Goal: Task Accomplishment & Management: Complete application form

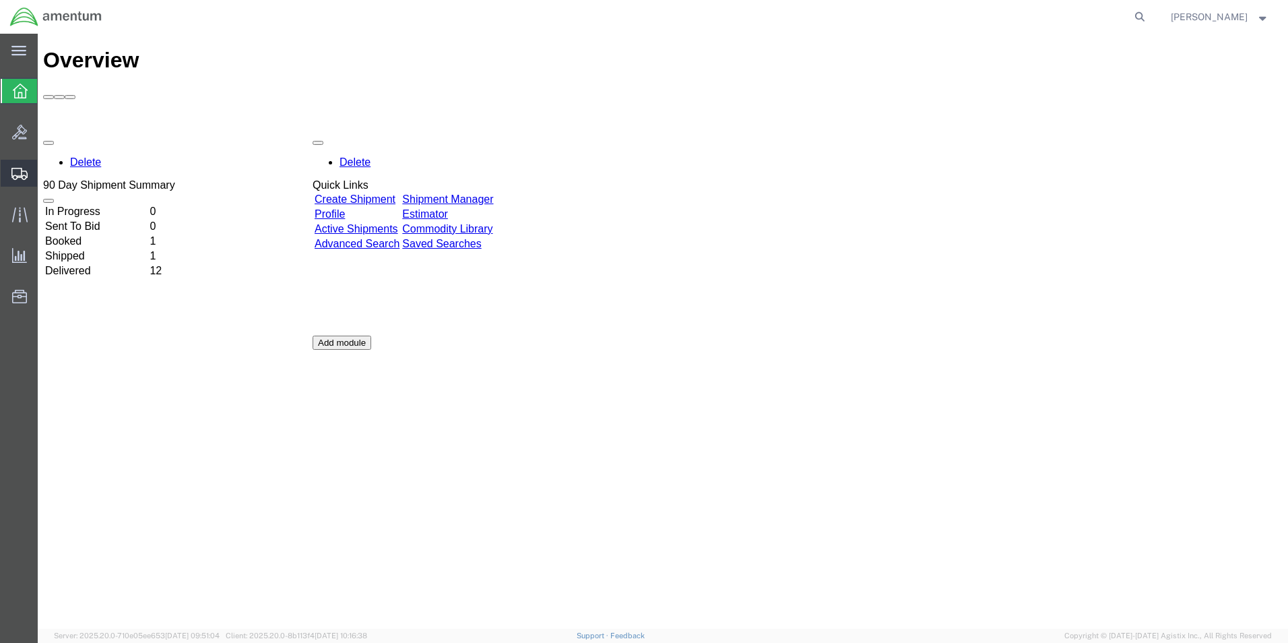
click at [0, 0] on span "Create Shipment" at bounding box center [0, 0] width 0 height 0
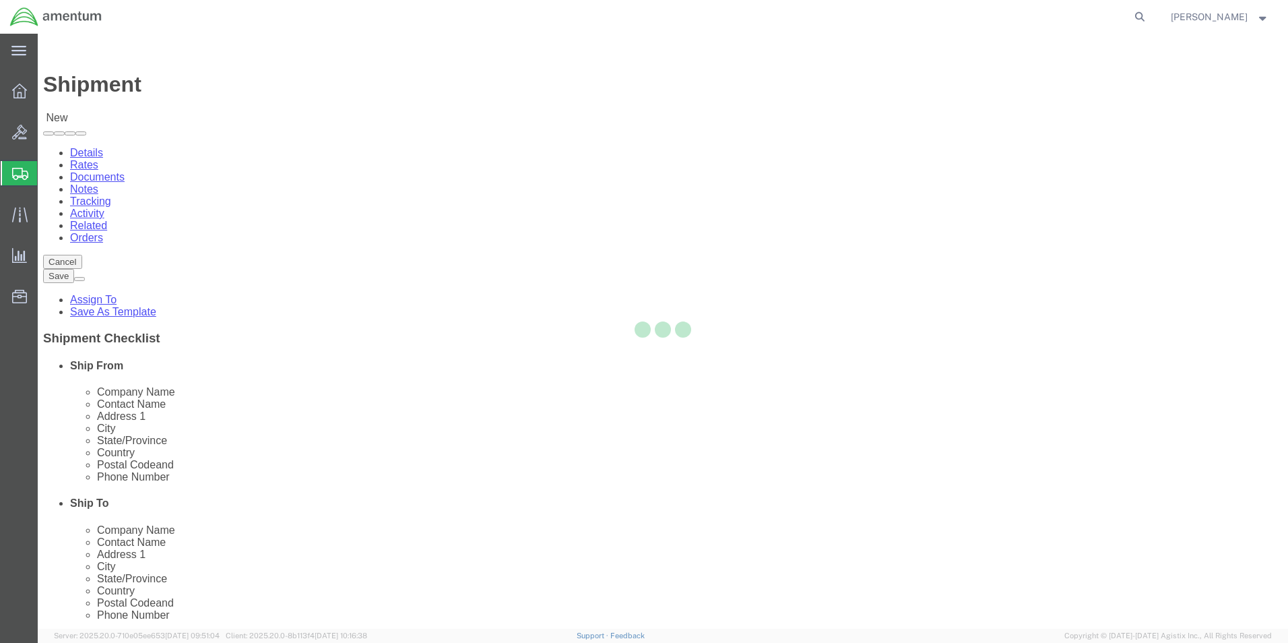
select select
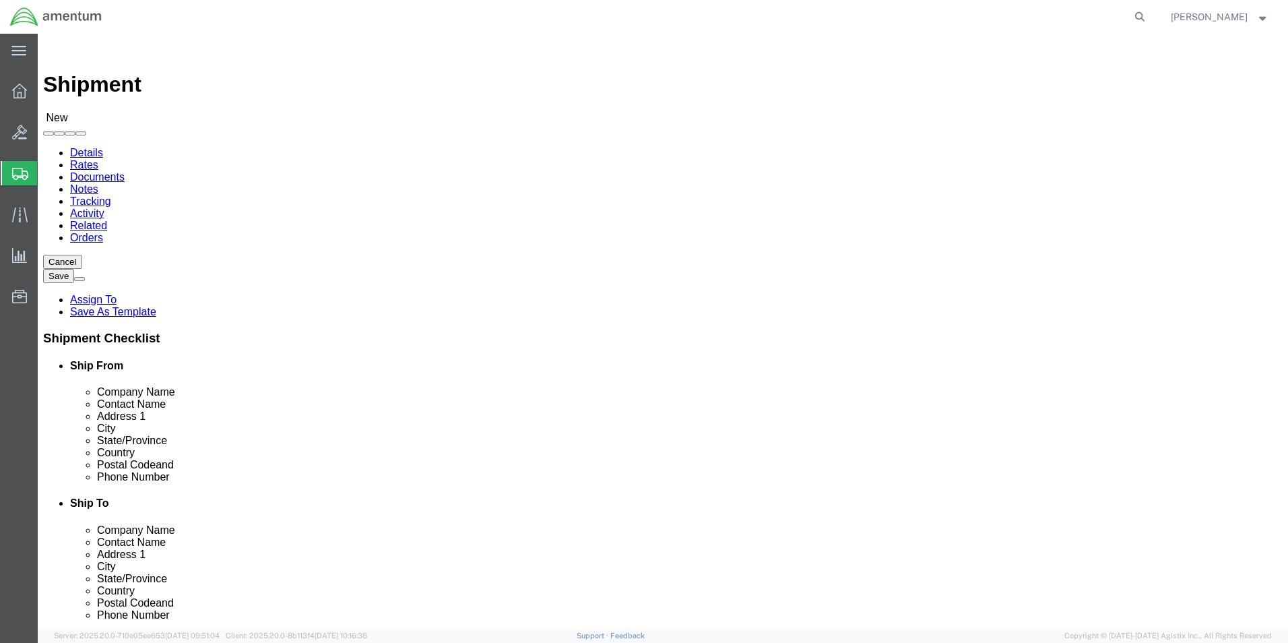
select select "MYPROFILE"
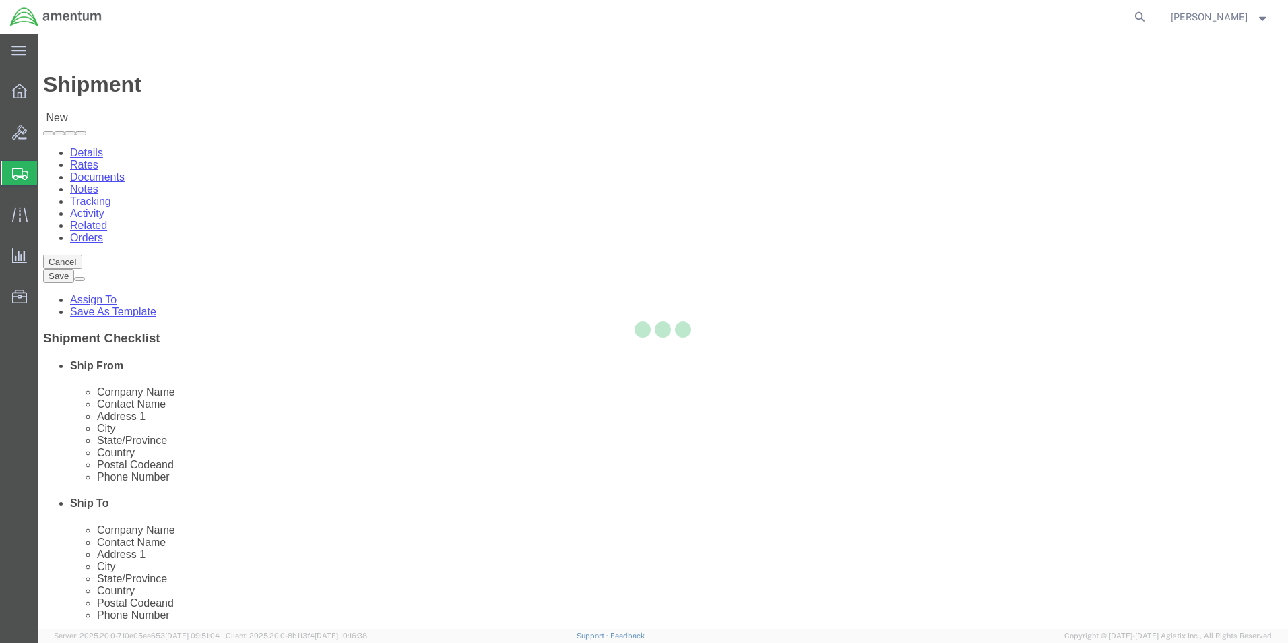
select select "HI"
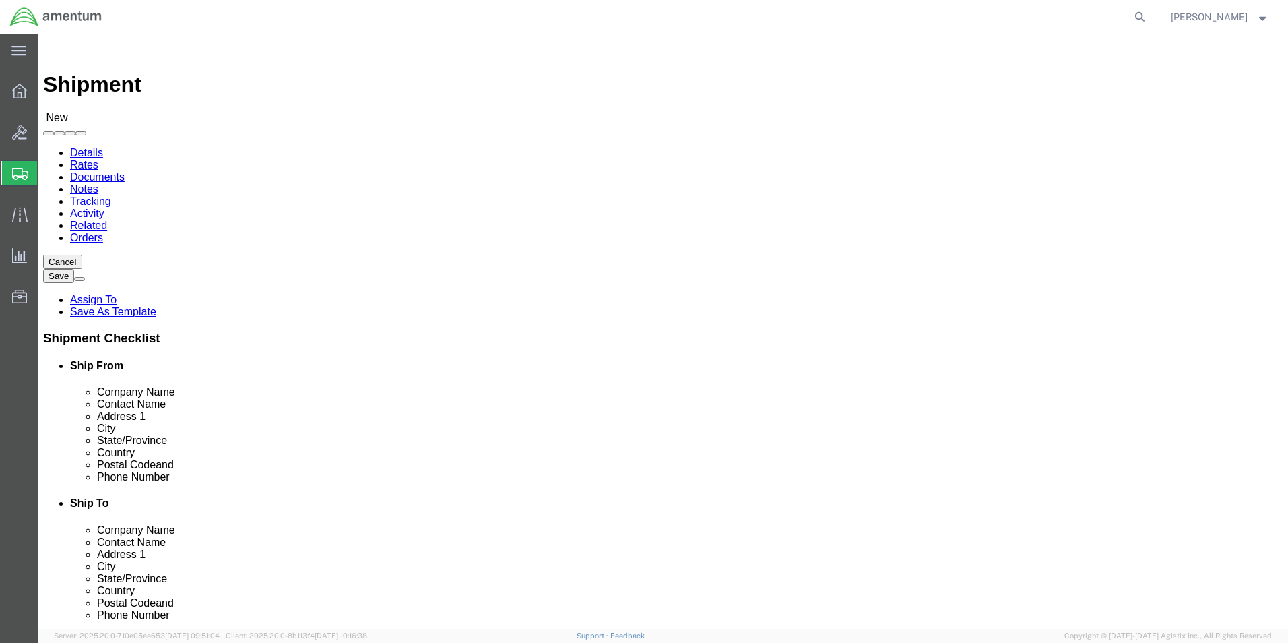
drag, startPoint x: 280, startPoint y: 459, endPoint x: 152, endPoint y: 445, distance: 128.7
click div "Location My Profile Location My Profile Location [PHONE_NUMBER] [PHONE_NUMBER] …"
type input "[PHONE_NUMBER]"
type input "l"
type input "F"
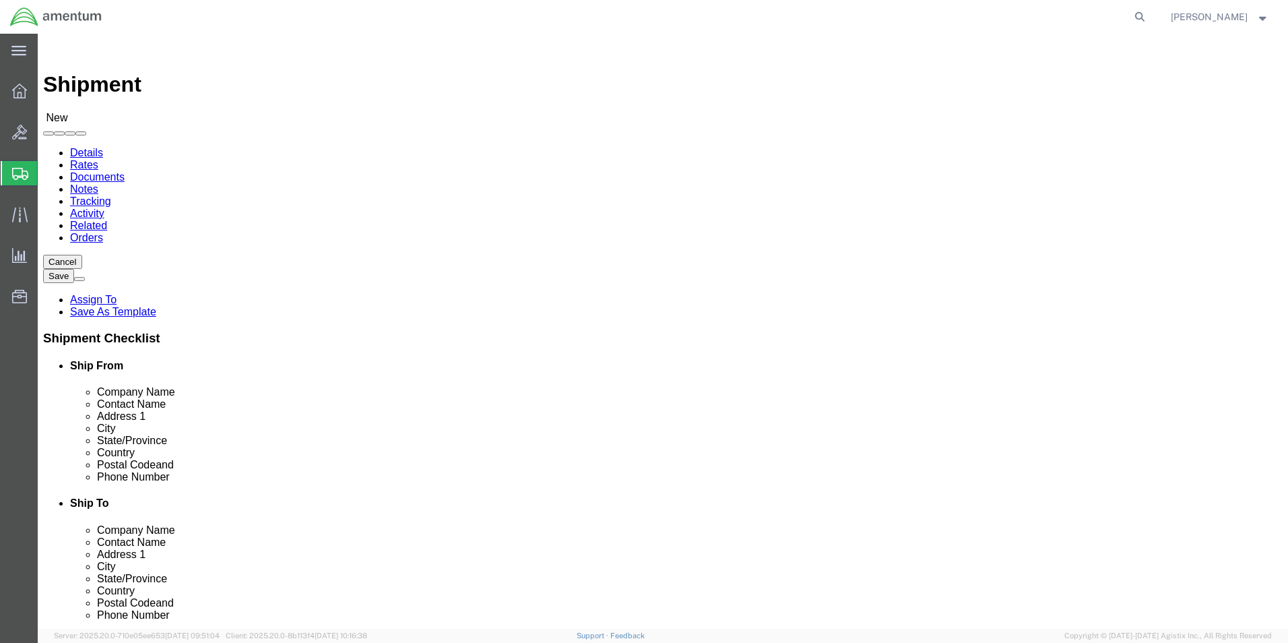
select select "MYPROFILE"
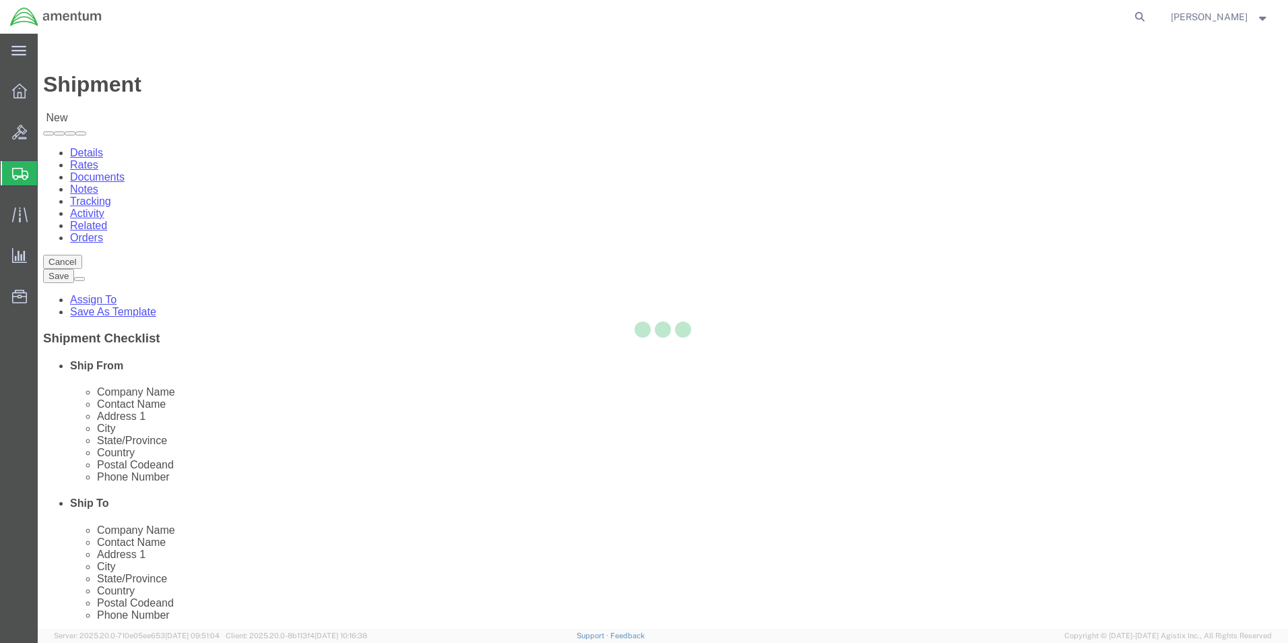
select select "HI"
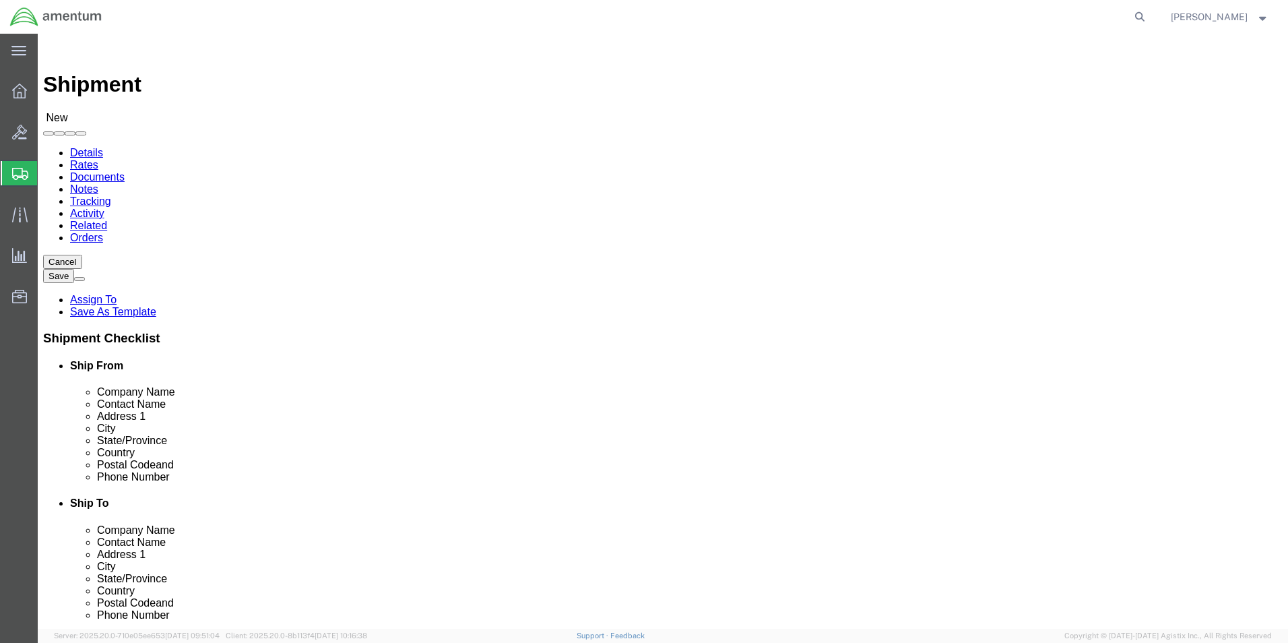
type input "Amentum Services, Inc."
type input "Amentum"
type input "\"
type input "[PERSON_NAME]/[PERSON_NAME]"
type input "BLDG 11108 CSME"
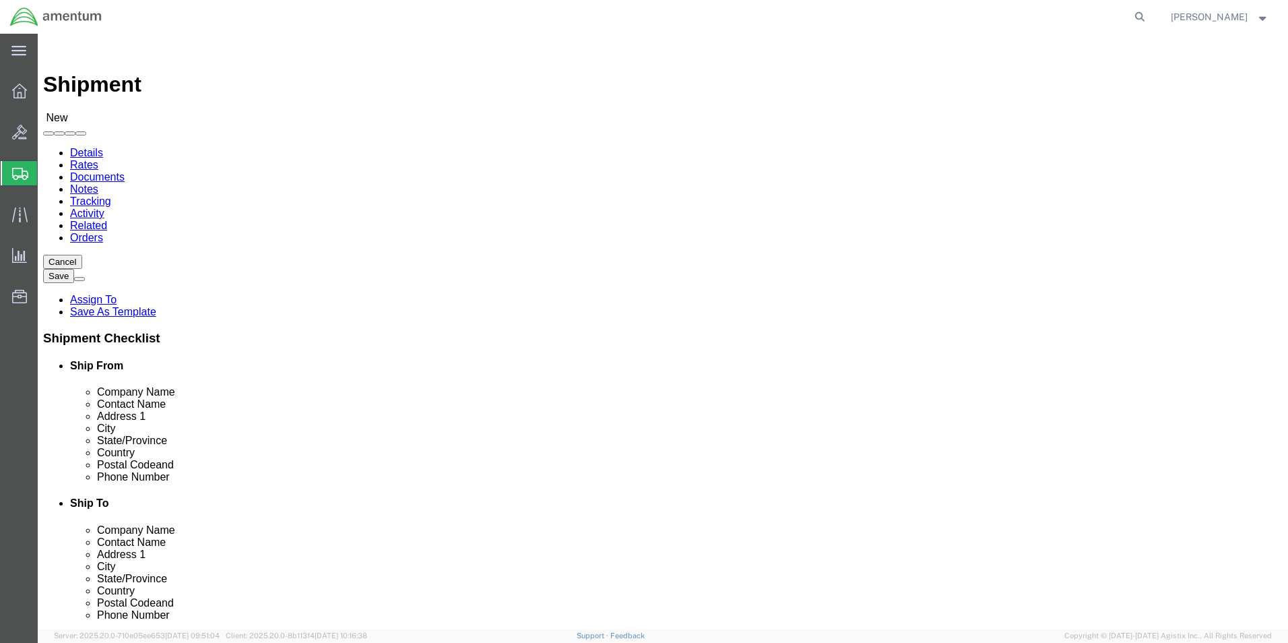
select select
type input "Hanger Bldg 114"
click input "BLDG 11108 CSME"
type input "BLDG [STREET_ADDRESS]"
type input "Fort Bliss"
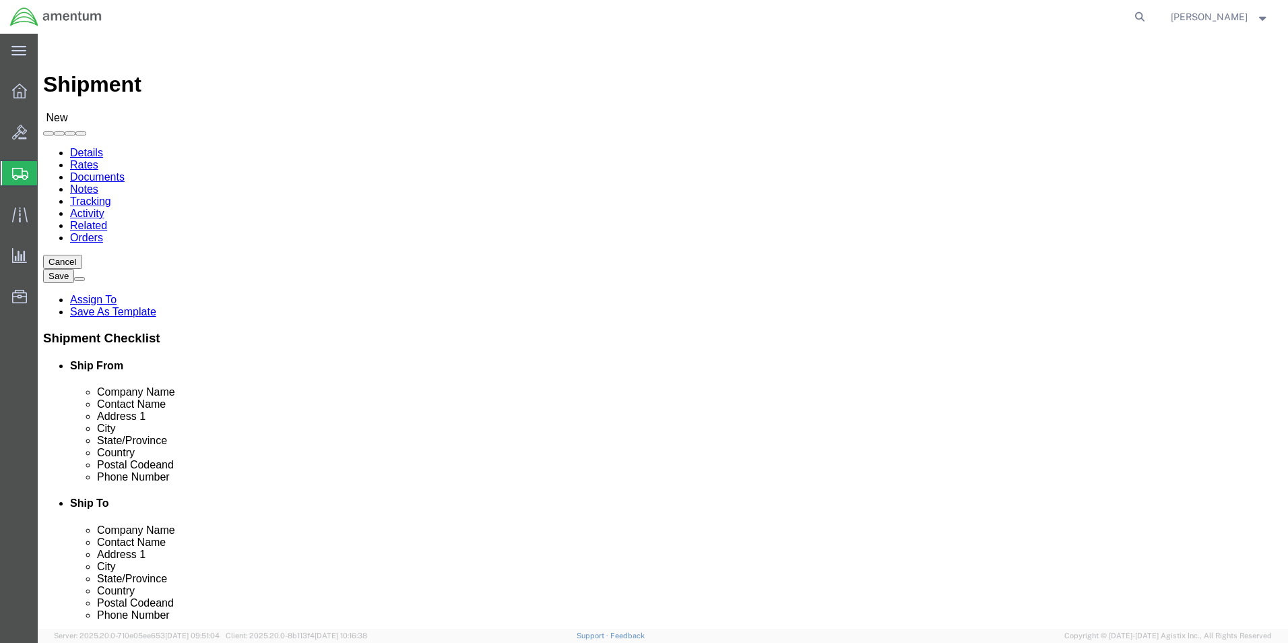
type input "T"
type input "[US_STATE]"
select select "[GEOGRAPHIC_DATA]"
type input "79918"
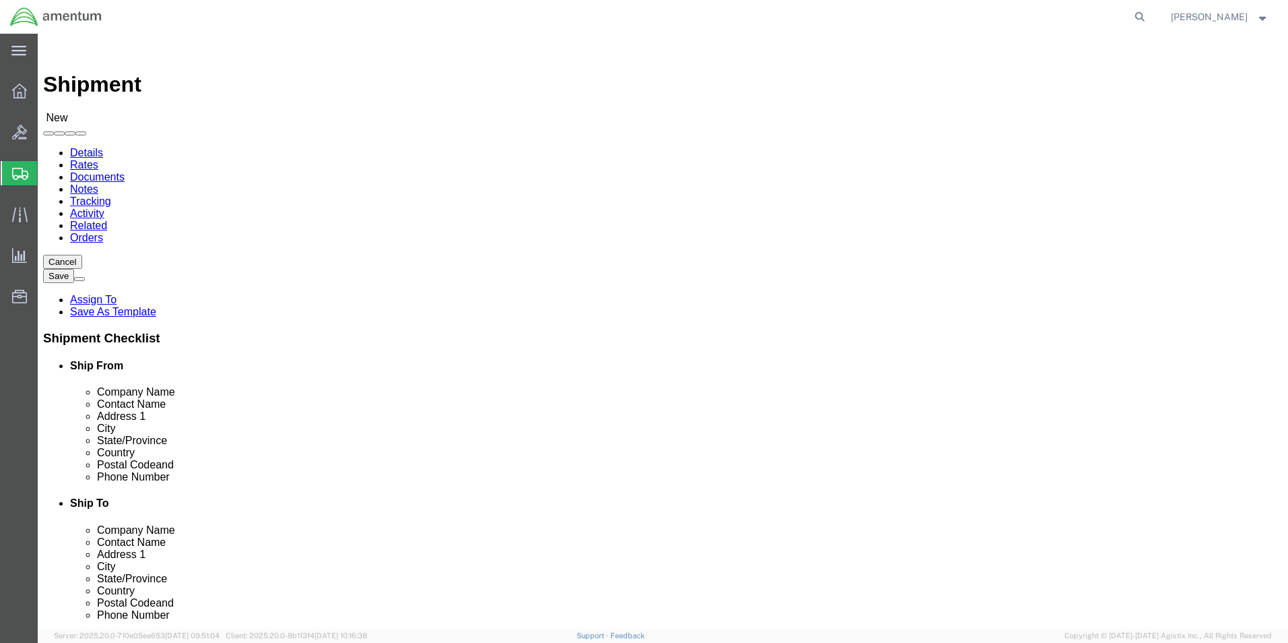
type input "[PHONE_NUMBER]"
drag, startPoint x: 857, startPoint y: 482, endPoint x: 654, endPoint y: 472, distance: 203.7
click div "Location My Profile Location [PHONE_NUMBER] [PHONE_NUMBER] [PHONE_NUMBER] [PHON…"
type input "[PERSON_NAME][EMAIL_ADDRESS][PERSON_NAME][DOMAIN_NAME]"
checkbox input "true"
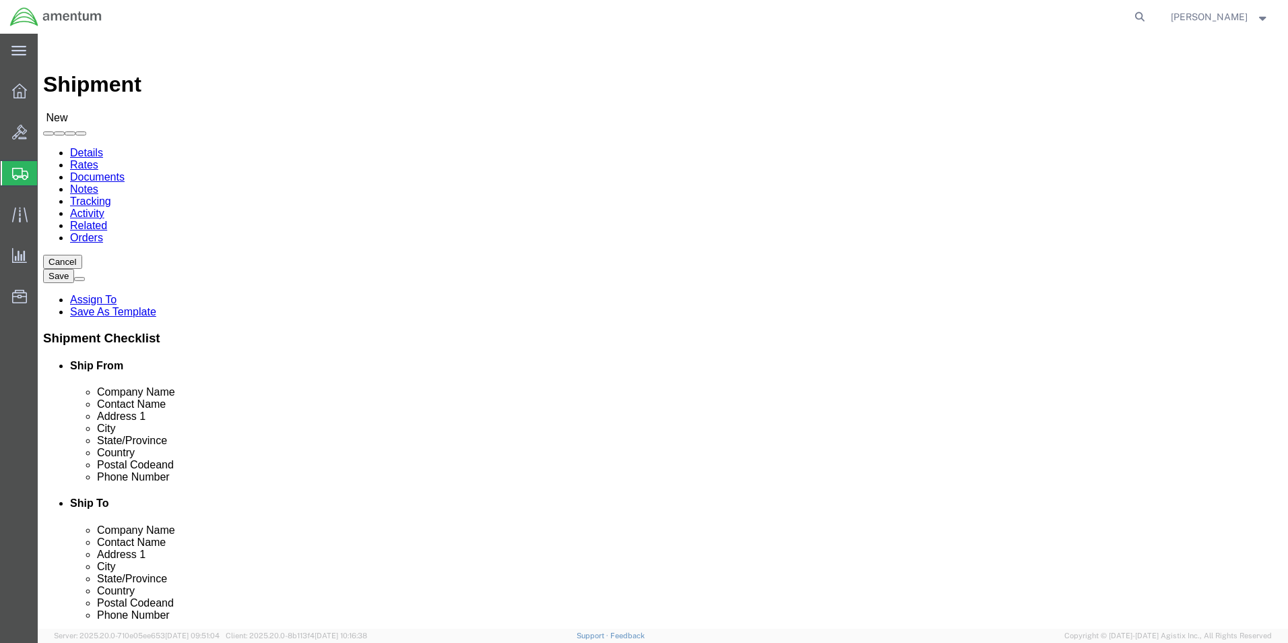
click input "[PERSON_NAME]/[PERSON_NAME]"
drag, startPoint x: 822, startPoint y: 298, endPoint x: 655, endPoint y: 298, distance: 166.4
click div "Address [STREET_ADDRESS]"
drag, startPoint x: 807, startPoint y: 273, endPoint x: 768, endPoint y: 271, distance: 39.1
click input "[PERSON_NAME]/[PERSON_NAME]"
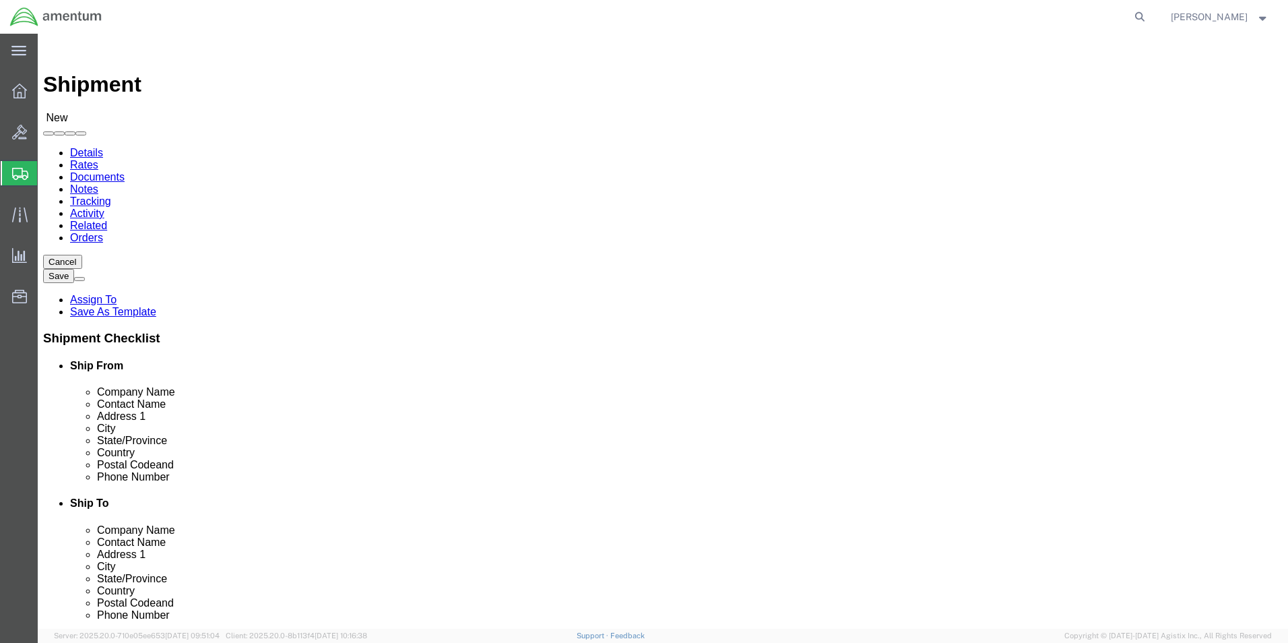
click input "[PERSON_NAME]/[PERSON_NAME]"
drag, startPoint x: 798, startPoint y: 277, endPoint x: 742, endPoint y: 278, distance: 55.9
click input "[PERSON_NAME]/[PERSON_NAME]"
click input "text"
paste input "BLDG [STREET_ADDRESS]"
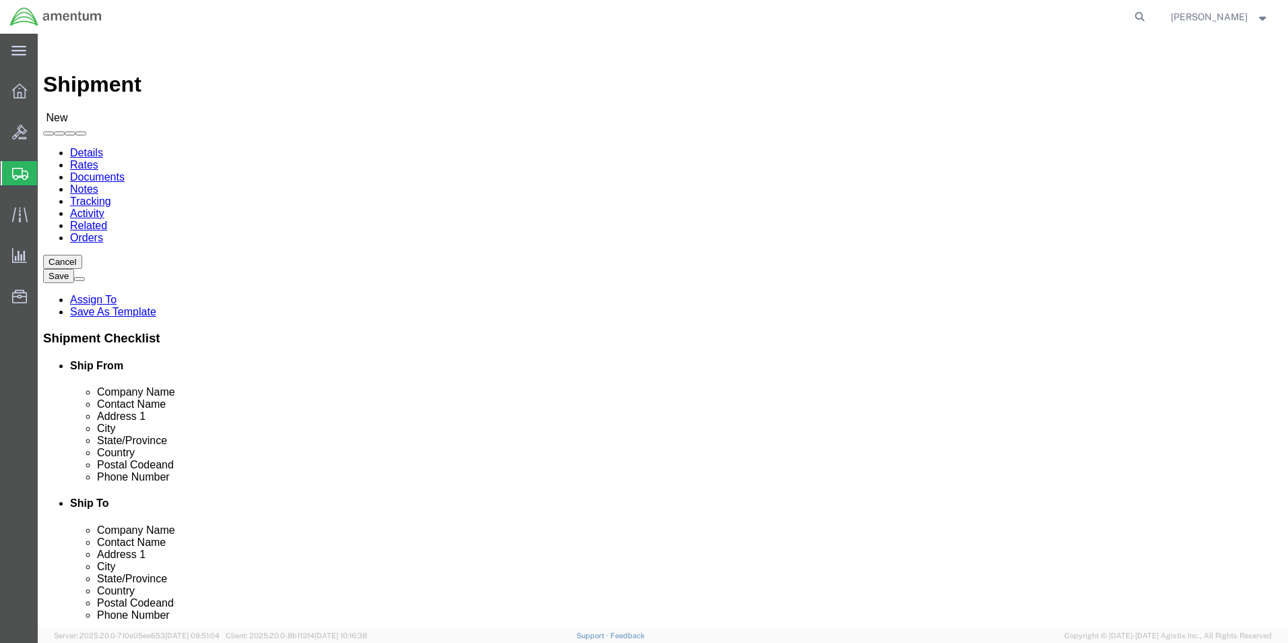
type input "BLDG [STREET_ADDRESS]"
drag, startPoint x: 802, startPoint y: 278, endPoint x: 729, endPoint y: 281, distance: 73.5
click input "[PERSON_NAME]/[PERSON_NAME]"
type input "[PERSON_NAME]"
click p "- Amentum - ([PERSON_NAME]/[PERSON_NAME]) [STREET_ADDRESS][PERSON_NAME][PERSON_…"
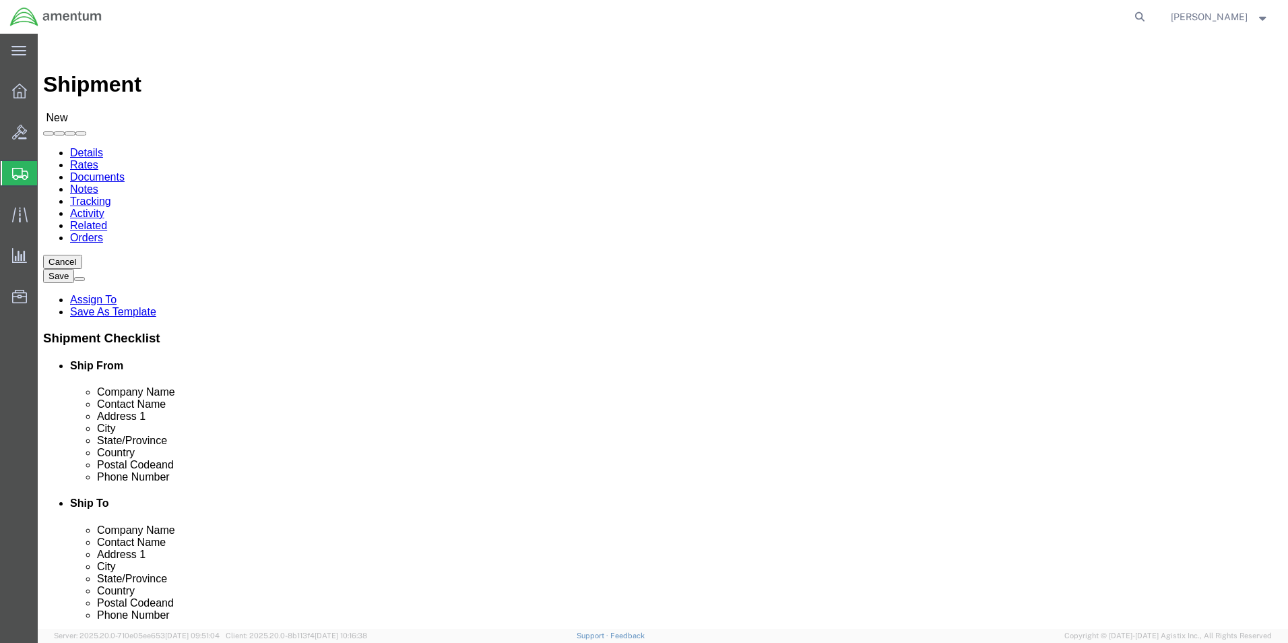
select select "[GEOGRAPHIC_DATA]"
type input "[PERSON_NAME]/[PERSON_NAME]"
click input "text"
drag, startPoint x: 783, startPoint y: 282, endPoint x: 676, endPoint y: 278, distance: 107.2
click input "[PERSON_NAME]/[PERSON_NAME]"
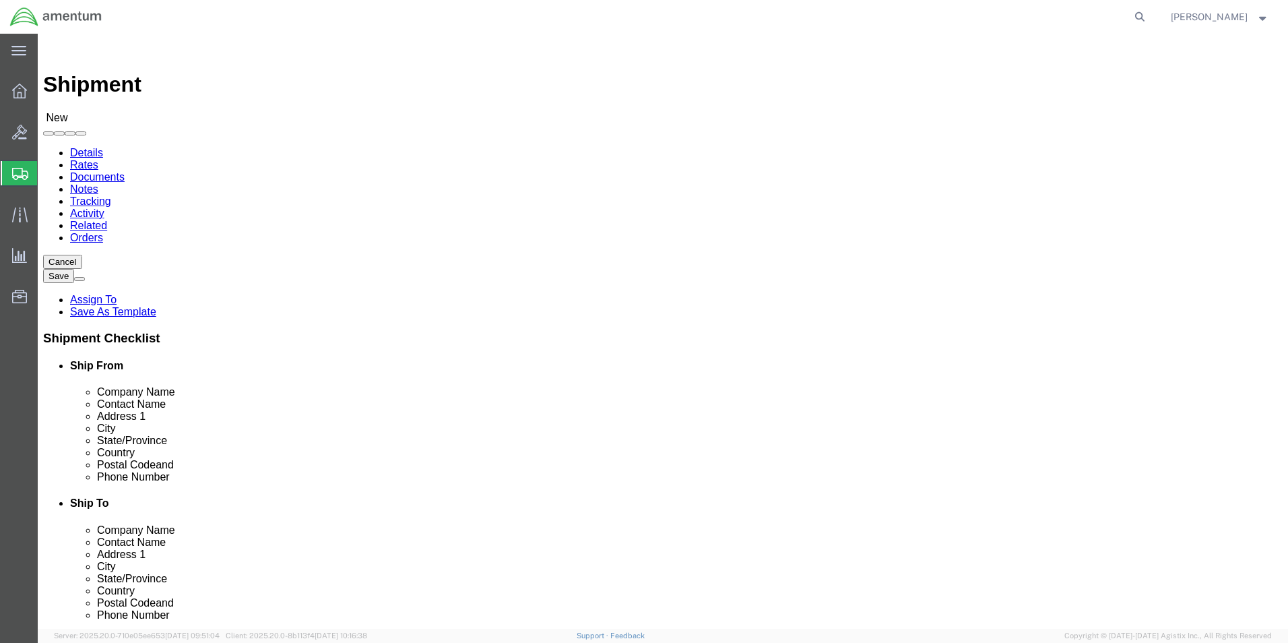
drag, startPoint x: 710, startPoint y: 304, endPoint x: 951, endPoint y: 318, distance: 241.5
click div "Location My Profile Location [PHONE_NUMBER] [PHONE_NUMBER] [PHONE_NUMBER] [PHON…"
type input "1"
click input "text"
type input "a"
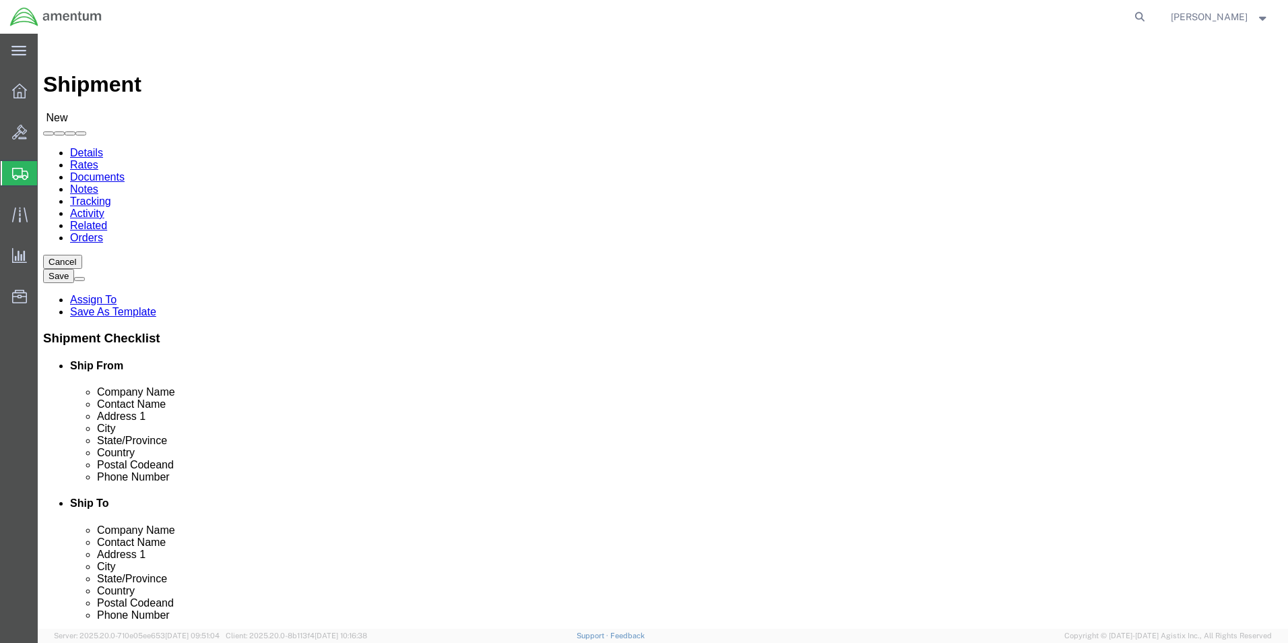
type input "[PERSON_NAME]"
click p "- Amentum - ([PERSON_NAME]/[PERSON_NAME]) [STREET_ADDRESS][PERSON_NAME][PERSON_…"
select select "[GEOGRAPHIC_DATA]"
paste input "/[PERSON_NAME]"
type input "[PERSON_NAME]//[PERSON_NAME]"
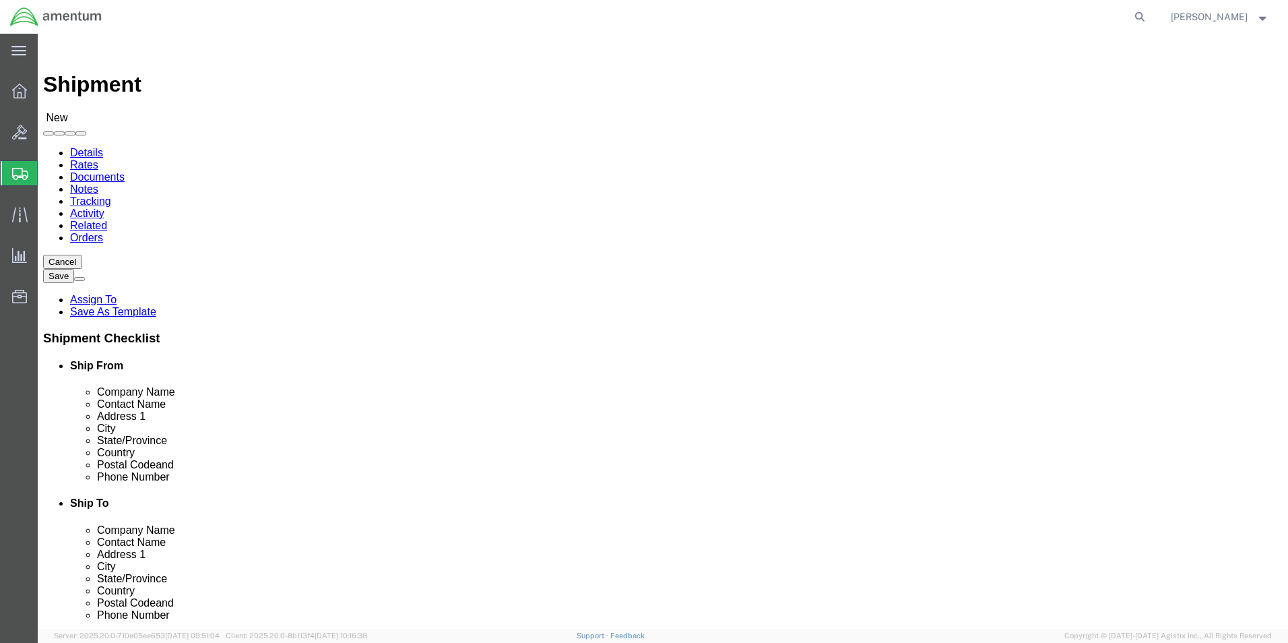
click input "Ship To Location / Address 1 : This field is required."
type input "BLDG [STREET_ADDRESS][PERSON_NAME]"
click input "[PERSON_NAME][EMAIL_ADDRESS][PERSON_NAME][DOMAIN_NAME]"
type input "[PERSON_NAME][EMAIL_ADDRESS][PERSON_NAME][DOMAIN_NAME]"
click label
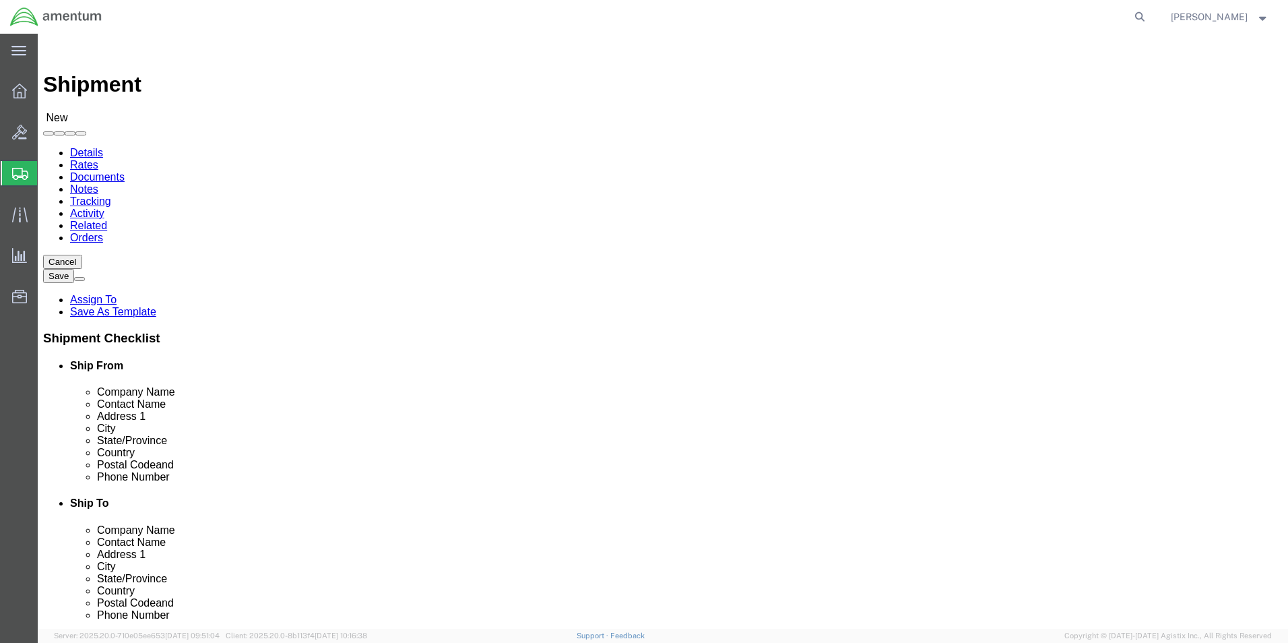
click input "checkbox"
checkbox input "true"
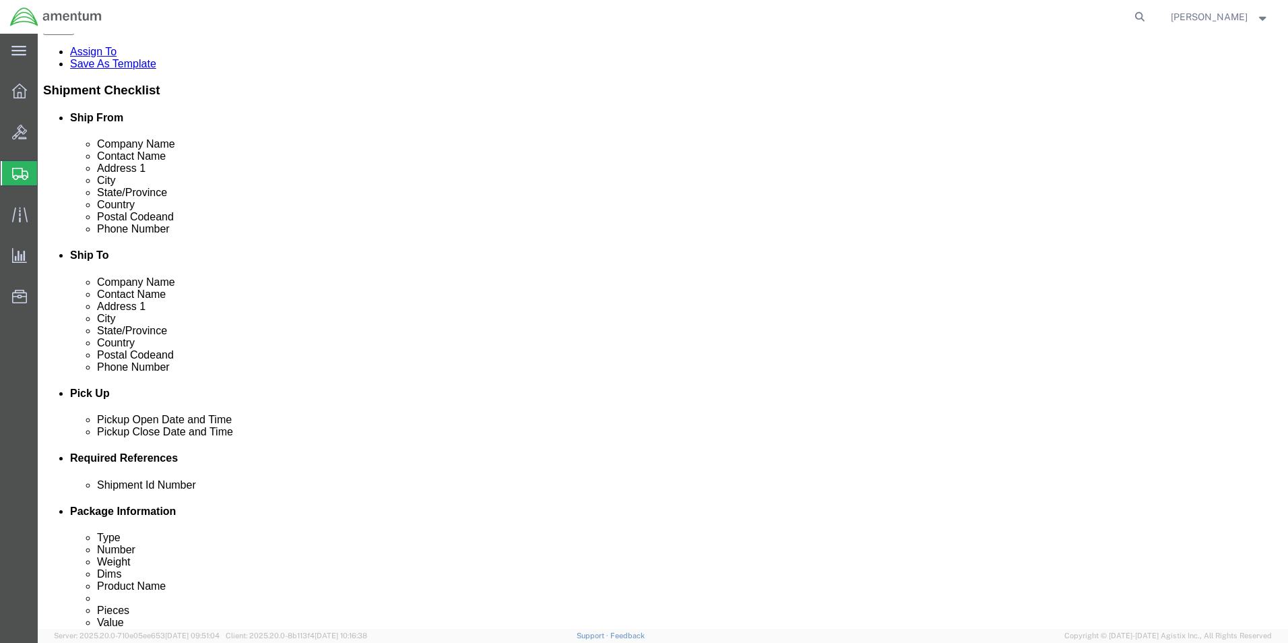
scroll to position [337, 0]
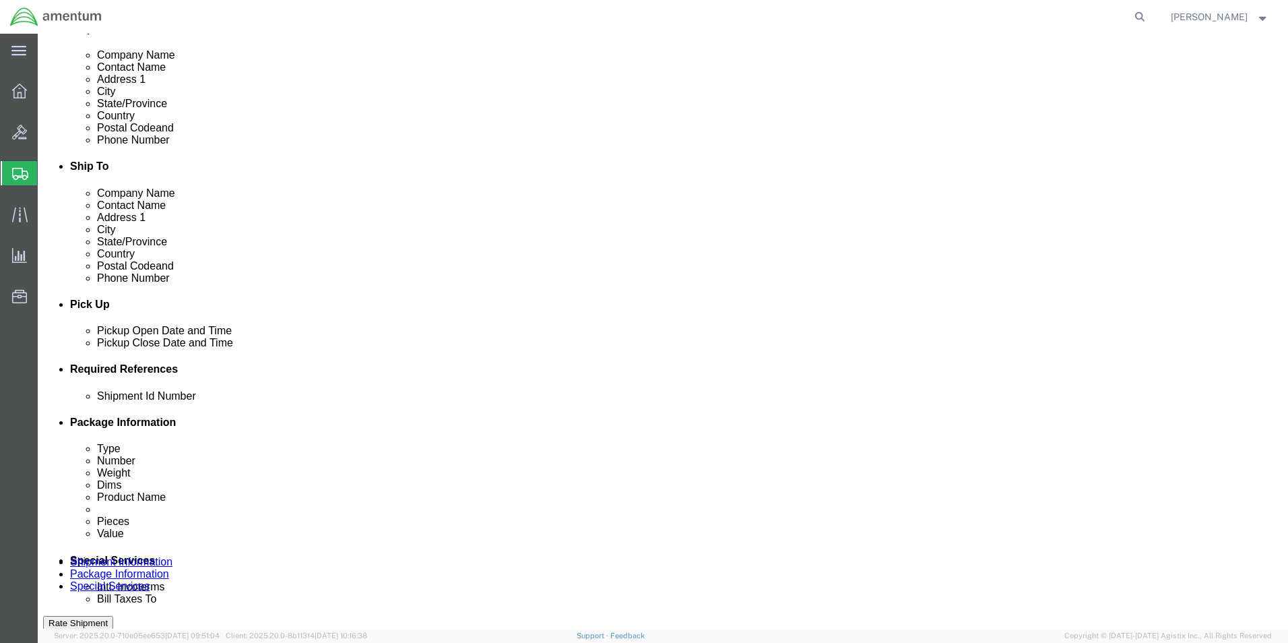
click div "[DATE] 1:00 PM"
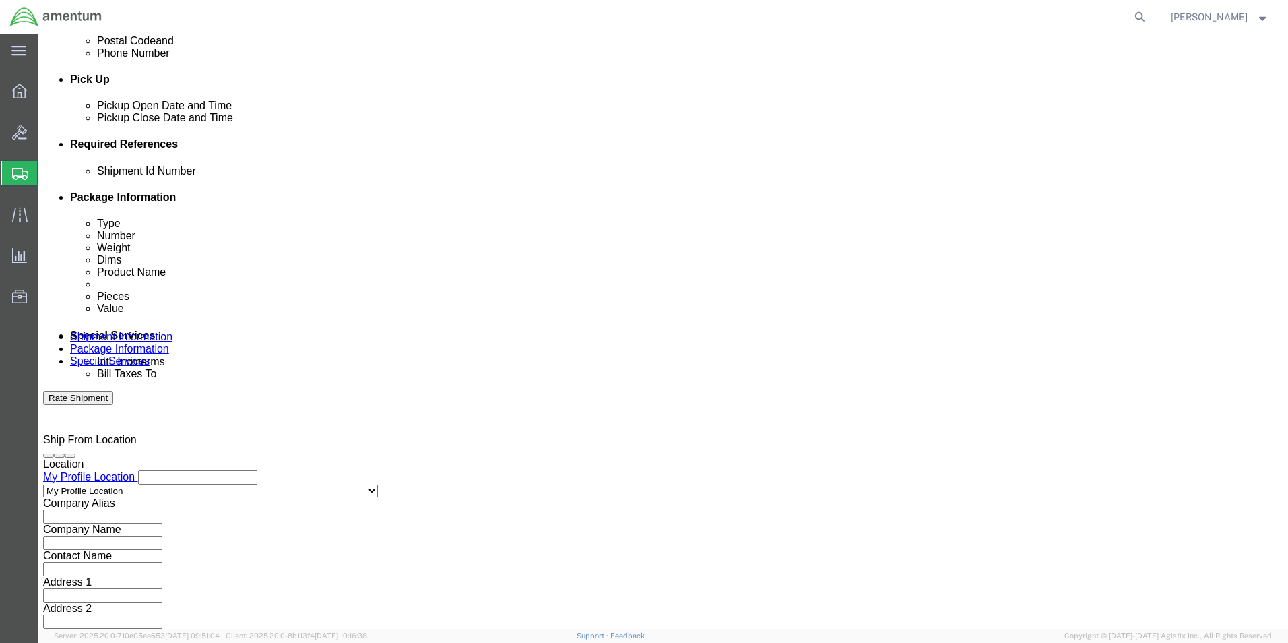
type input "2:00 PM"
click button "Apply"
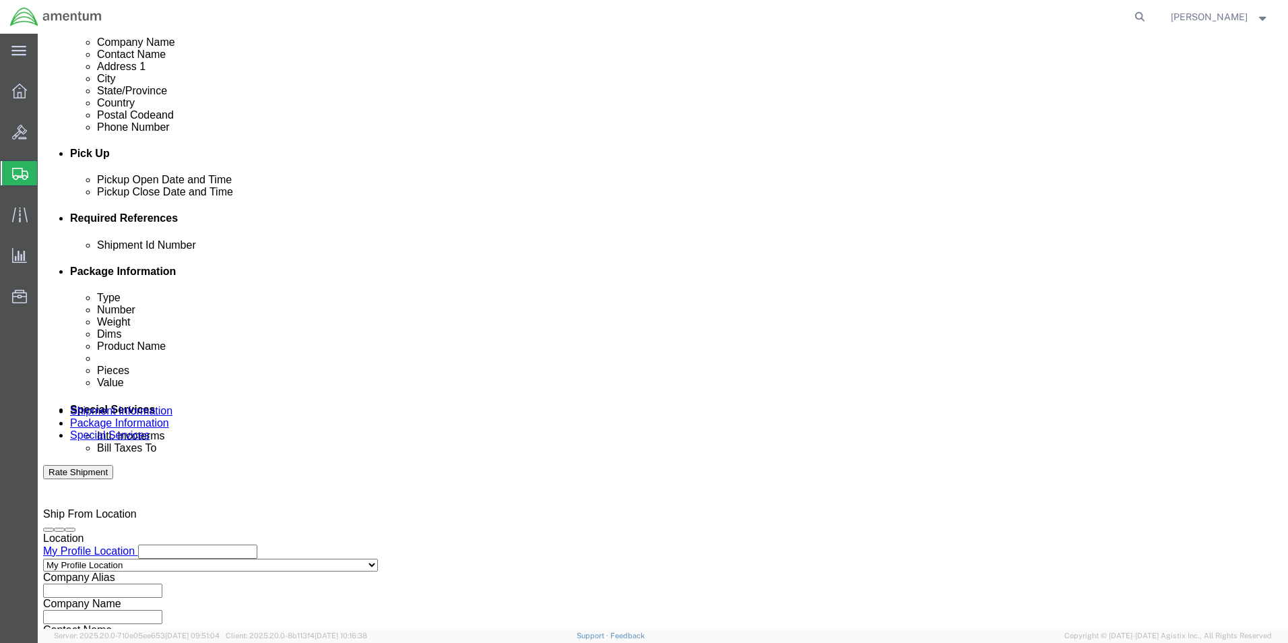
scroll to position [427, 0]
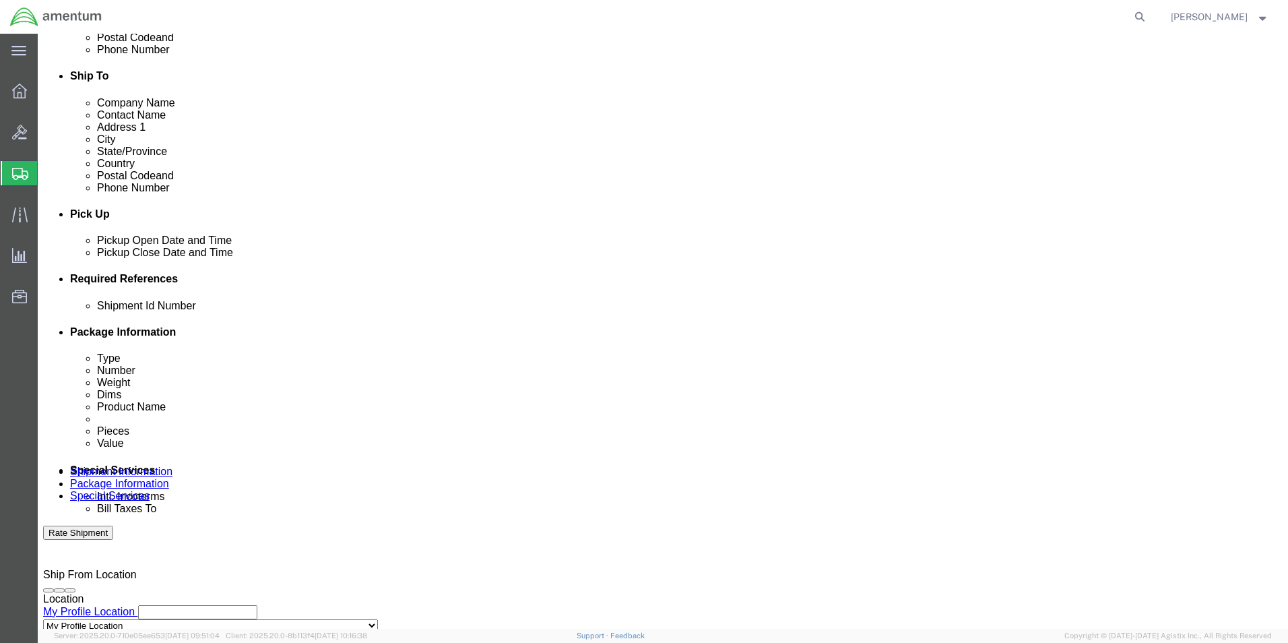
click div "Shipment Id Number"
click input "text"
paste input "4999.R.2521.AK.AS.0A.[GEOGRAPHIC_DATA]00"
type input "4999.R.2521.AK.AS.0A.[GEOGRAPHIC_DATA]00"
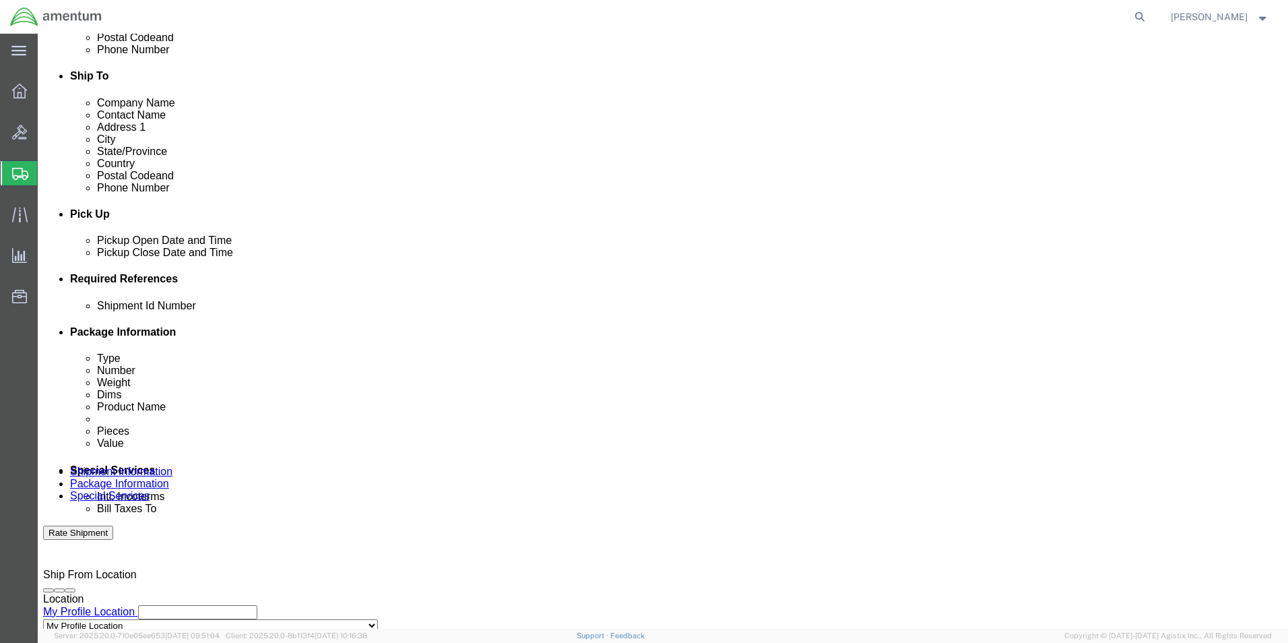
click div "References Add reference"
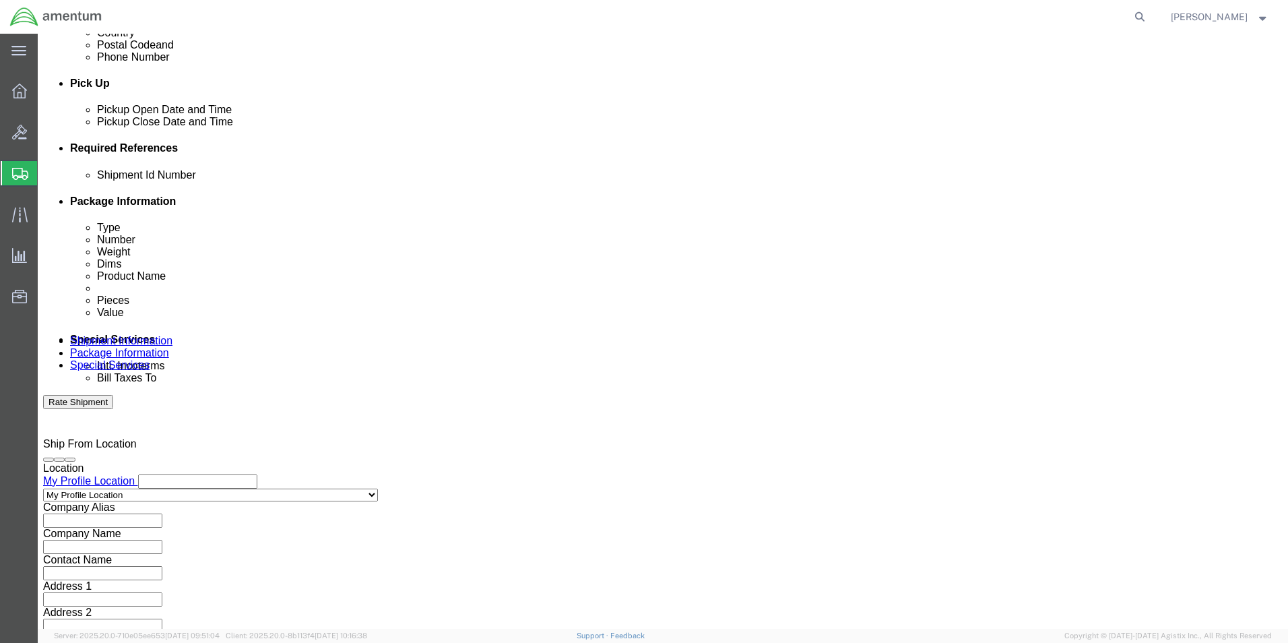
scroll to position [562, 0]
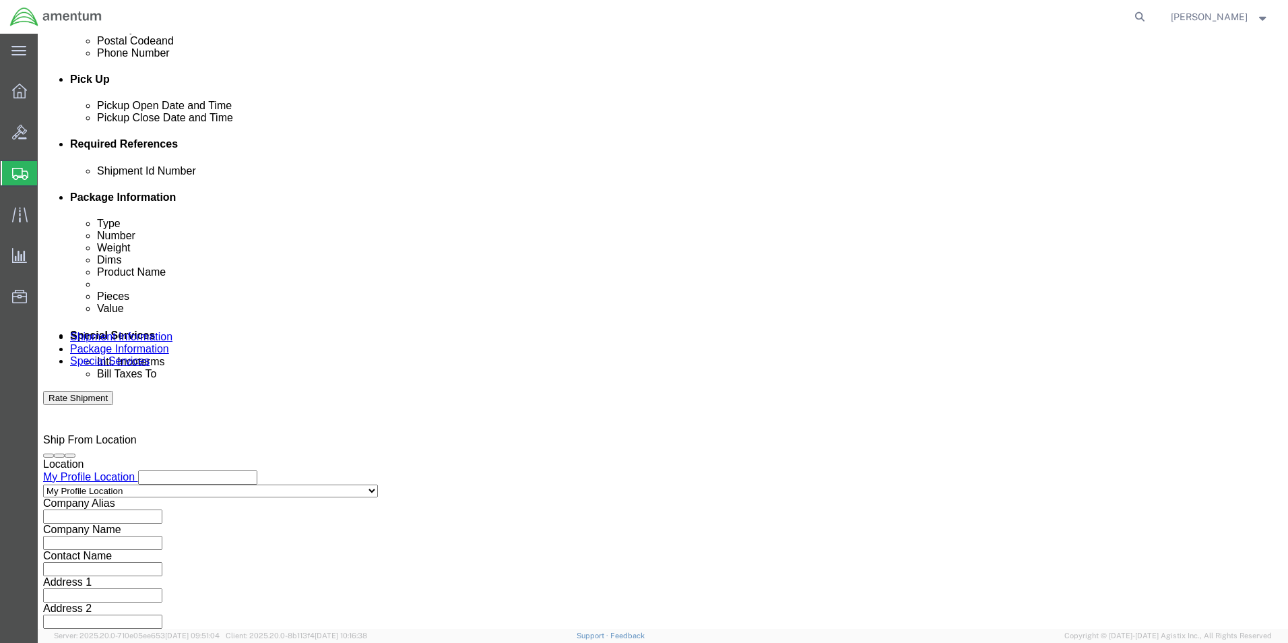
click button "Continue"
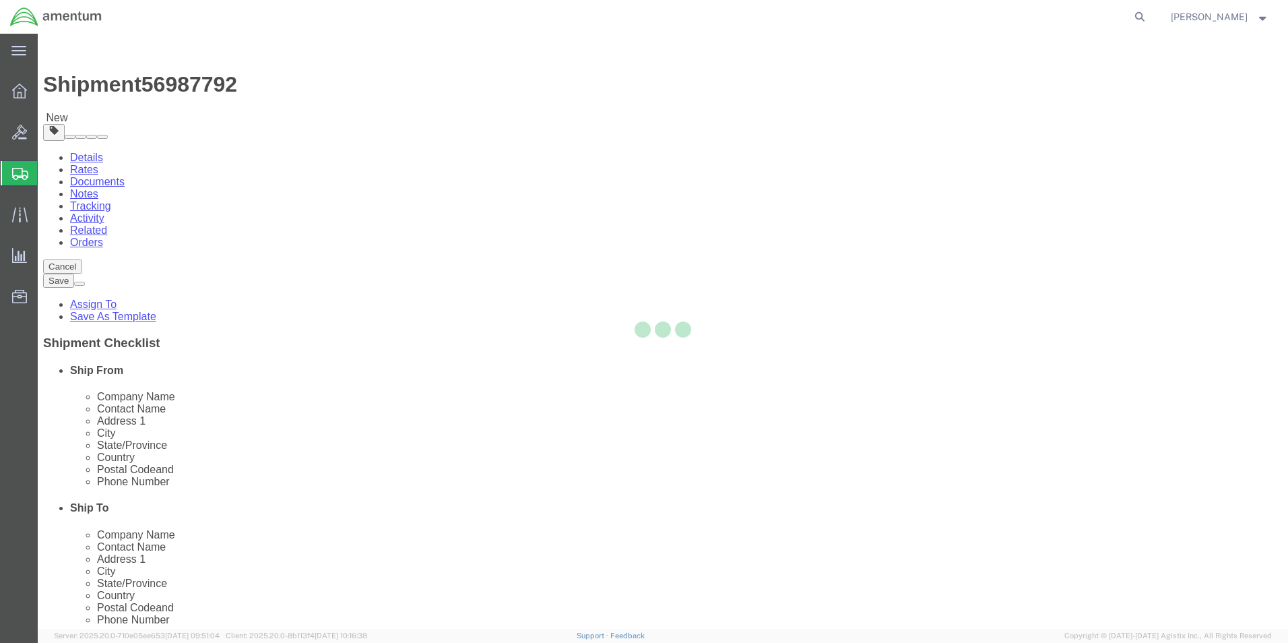
select select "CBOX"
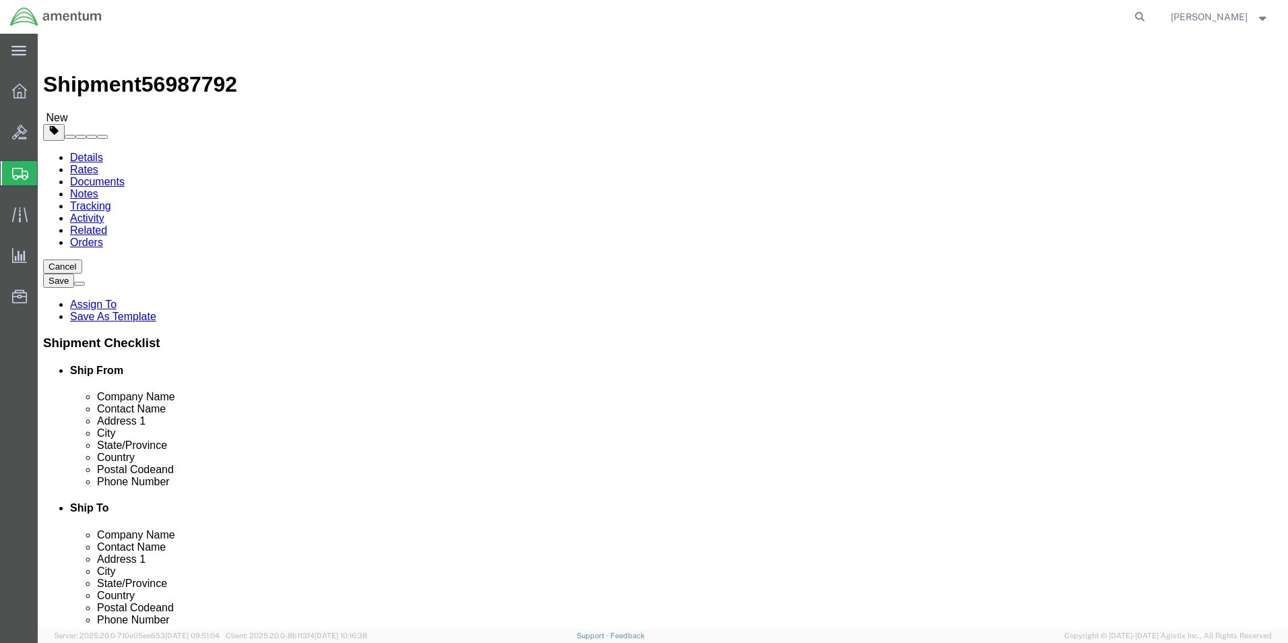
click input "text"
type input "12"
type input "10"
type input "2"
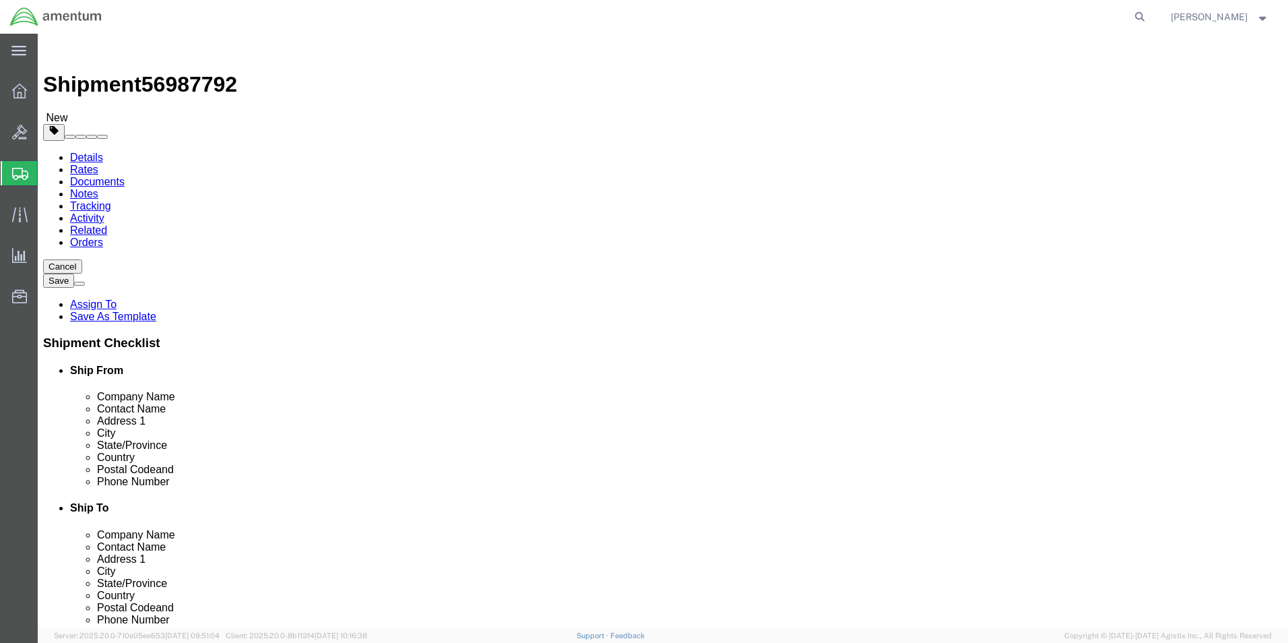
click link "Add Content"
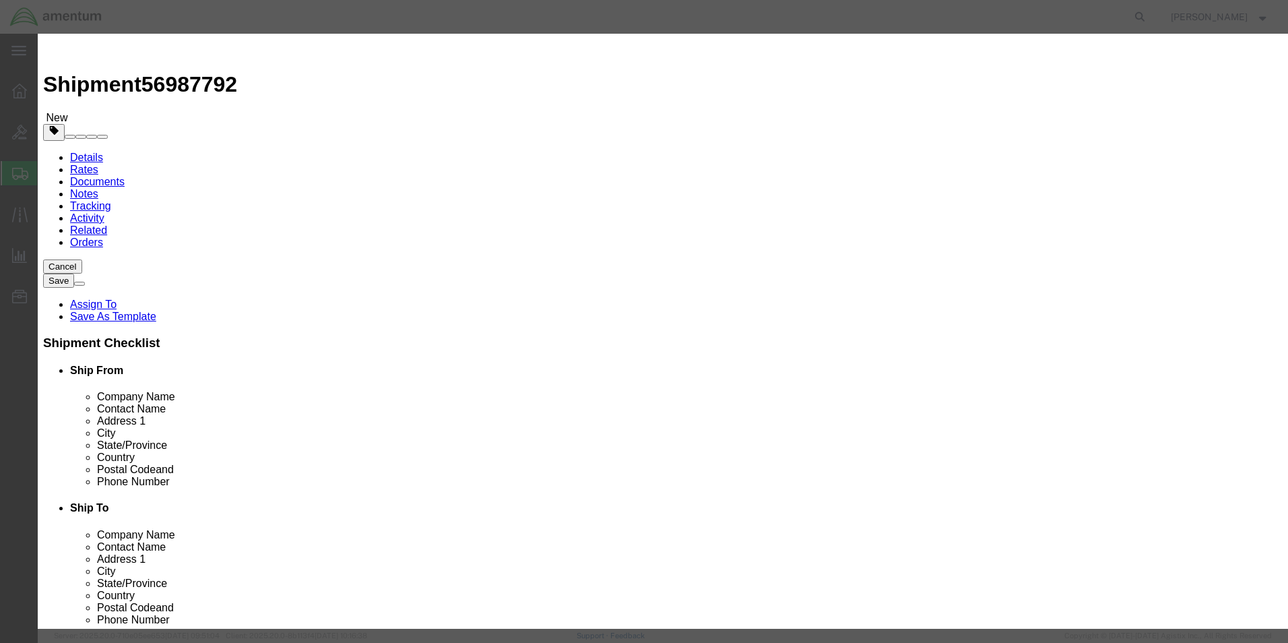
click input "text"
type input "Seal Ring"
type input "1"
type input "630"
select select "USD"
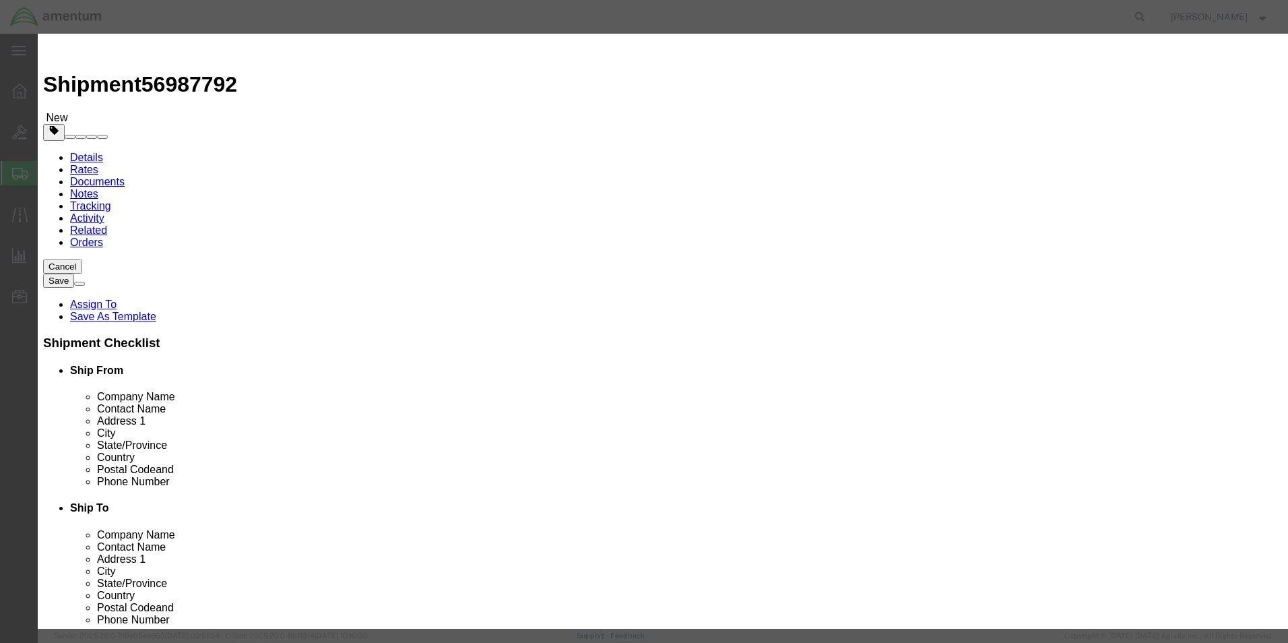
click button "Save & Close"
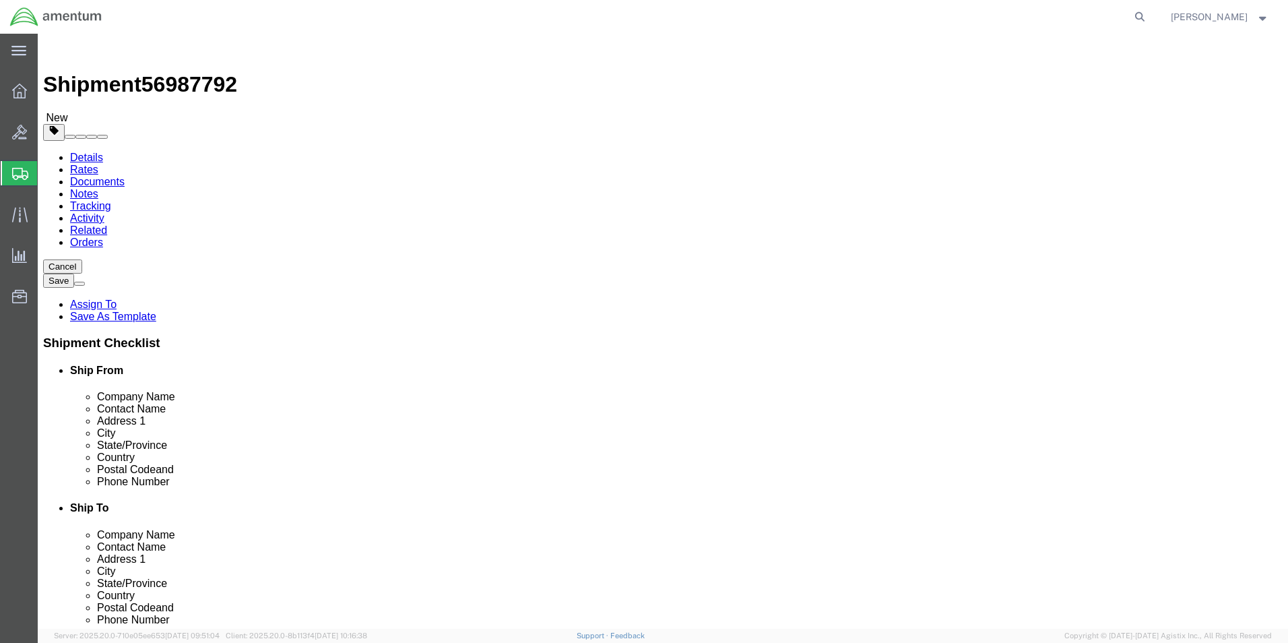
click button "Continue"
click link "Details"
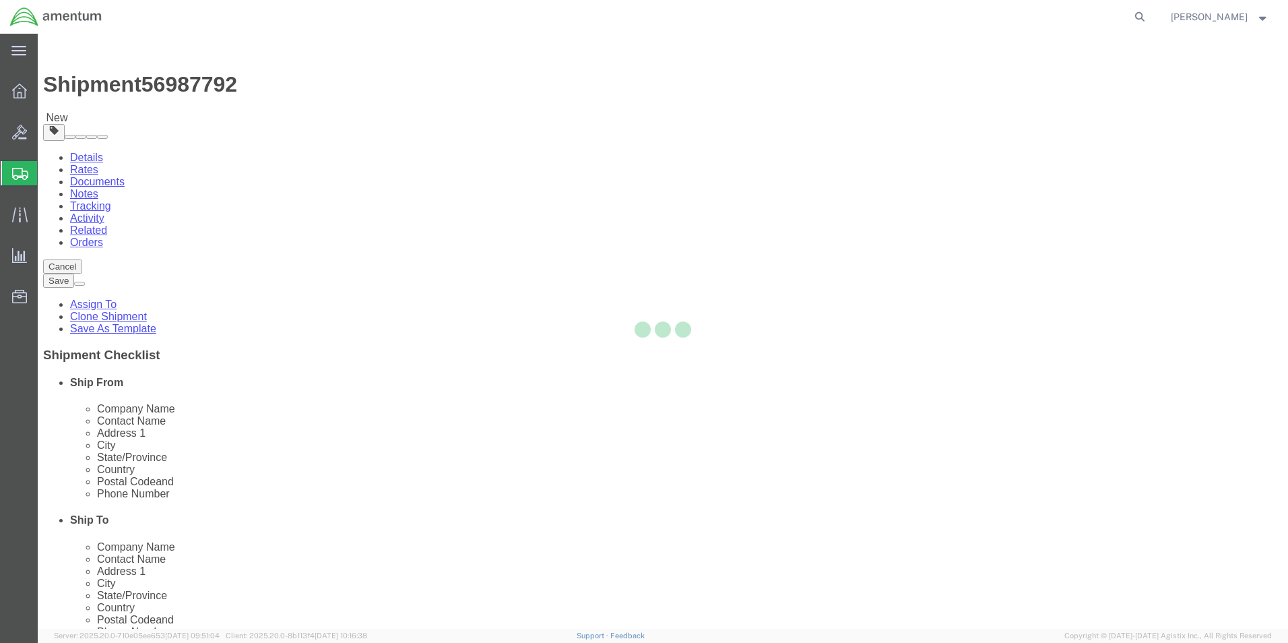
select select "59334"
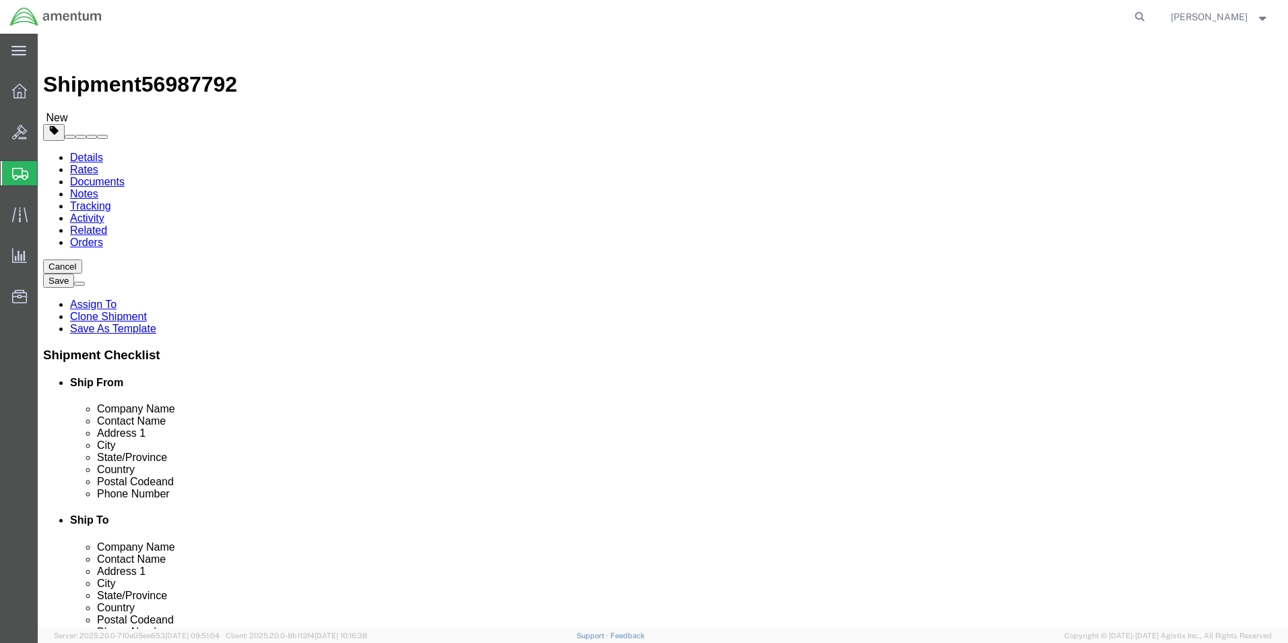
click input "text"
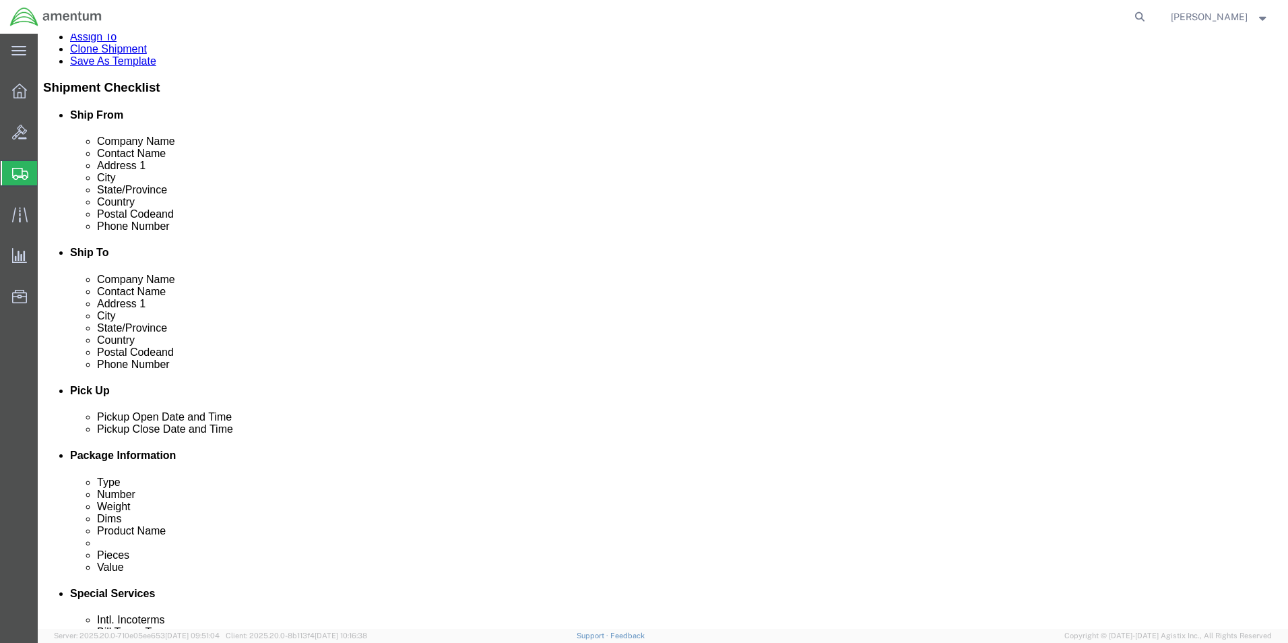
scroll to position [269, 0]
type input "[PHONE_NUMBER]"
click button "Rate Shipment"
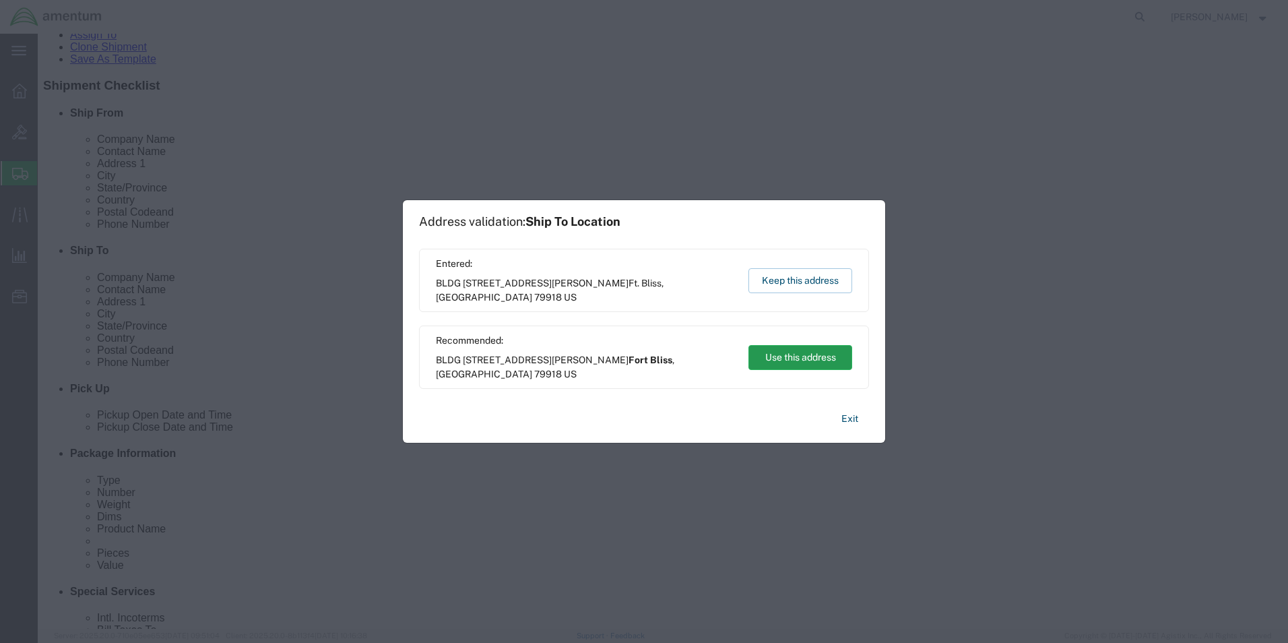
click at [783, 364] on button "Use this address" at bounding box center [800, 357] width 104 height 25
type input "Fort Bliss"
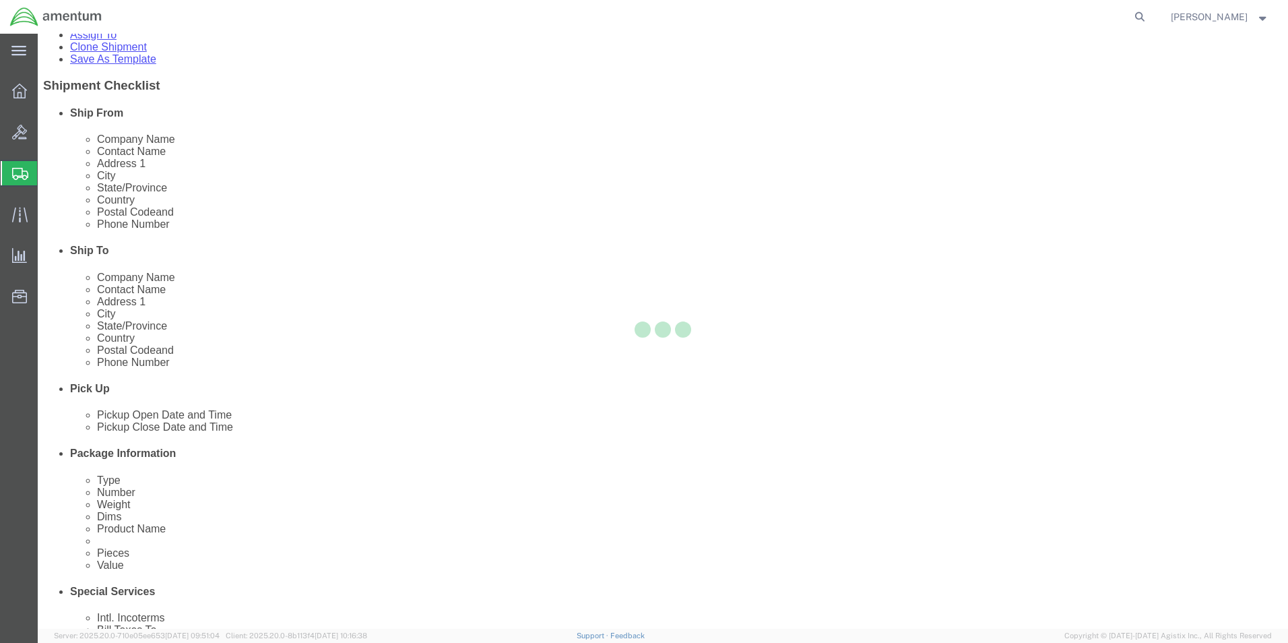
scroll to position [0, 0]
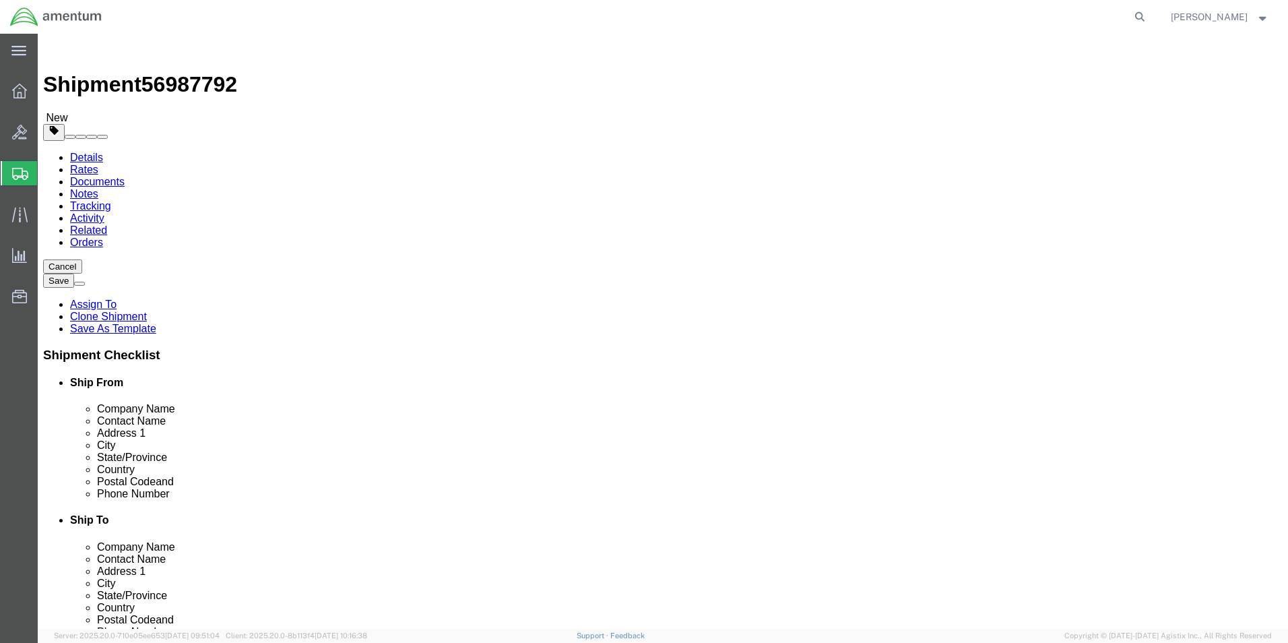
click at [100, 152] on link "Details" at bounding box center [86, 157] width 33 height 11
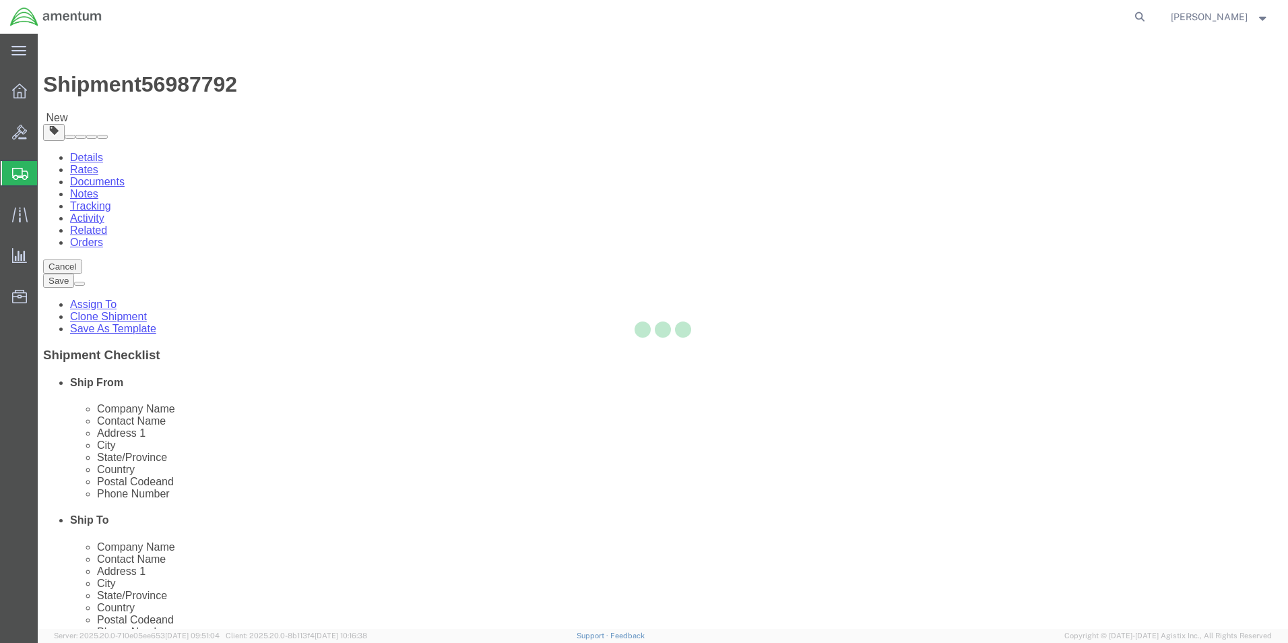
select select "59334"
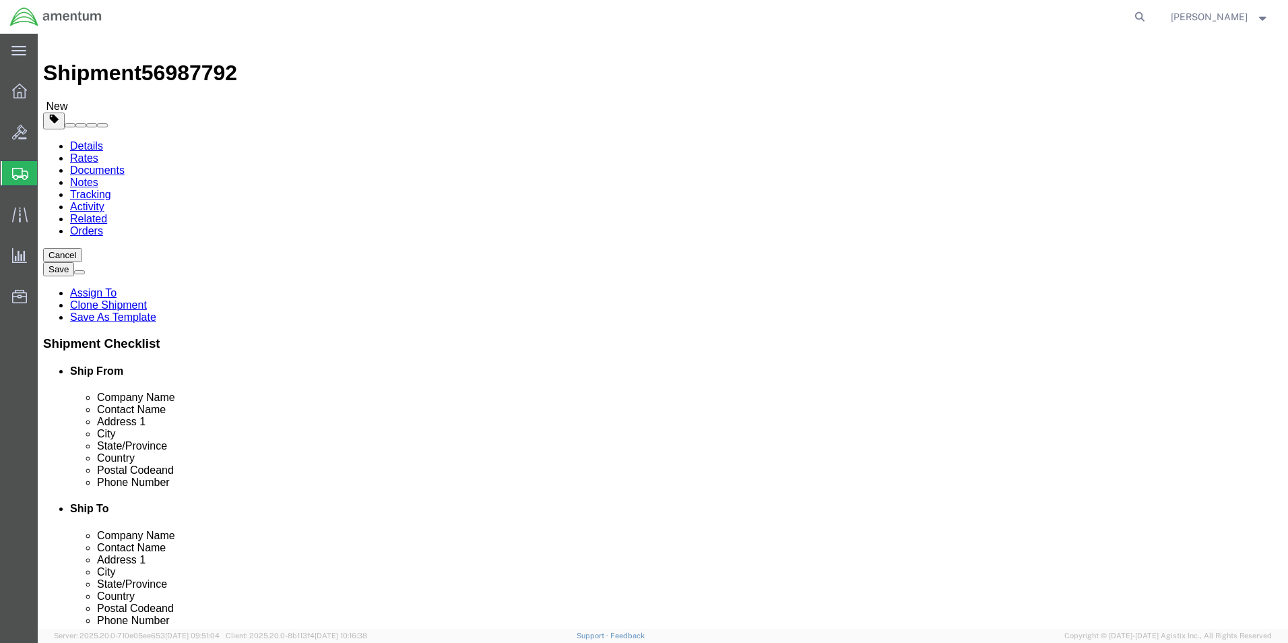
scroll to position [337, 0]
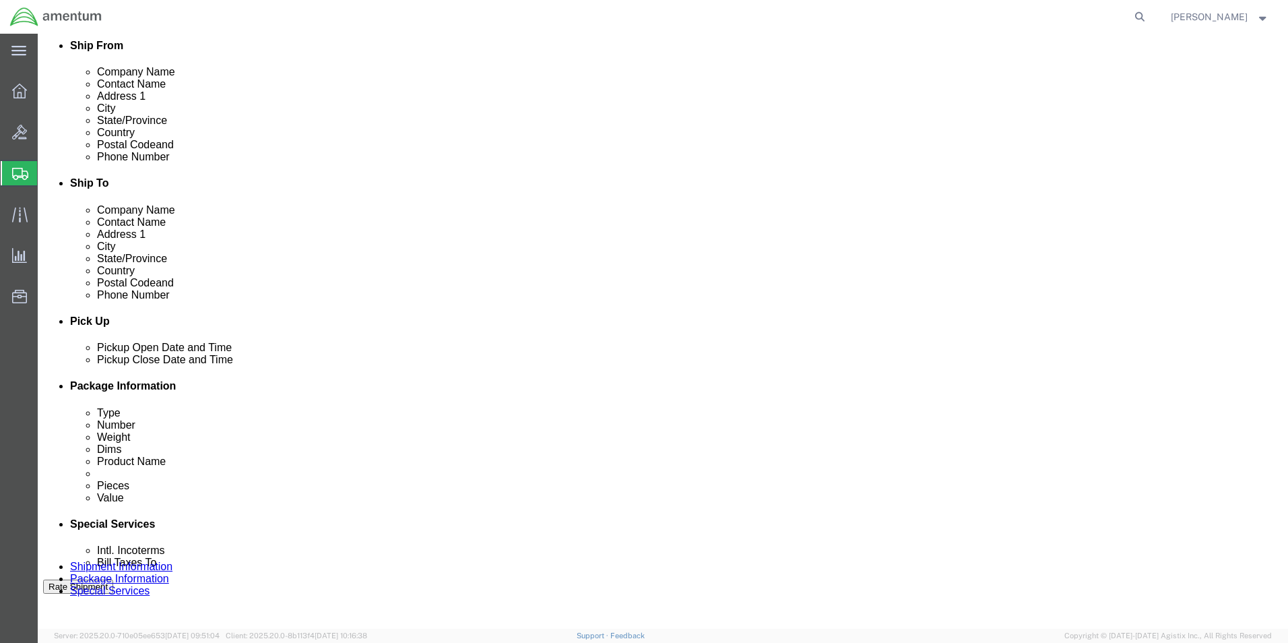
click div "[DATE] 2:00 PM"
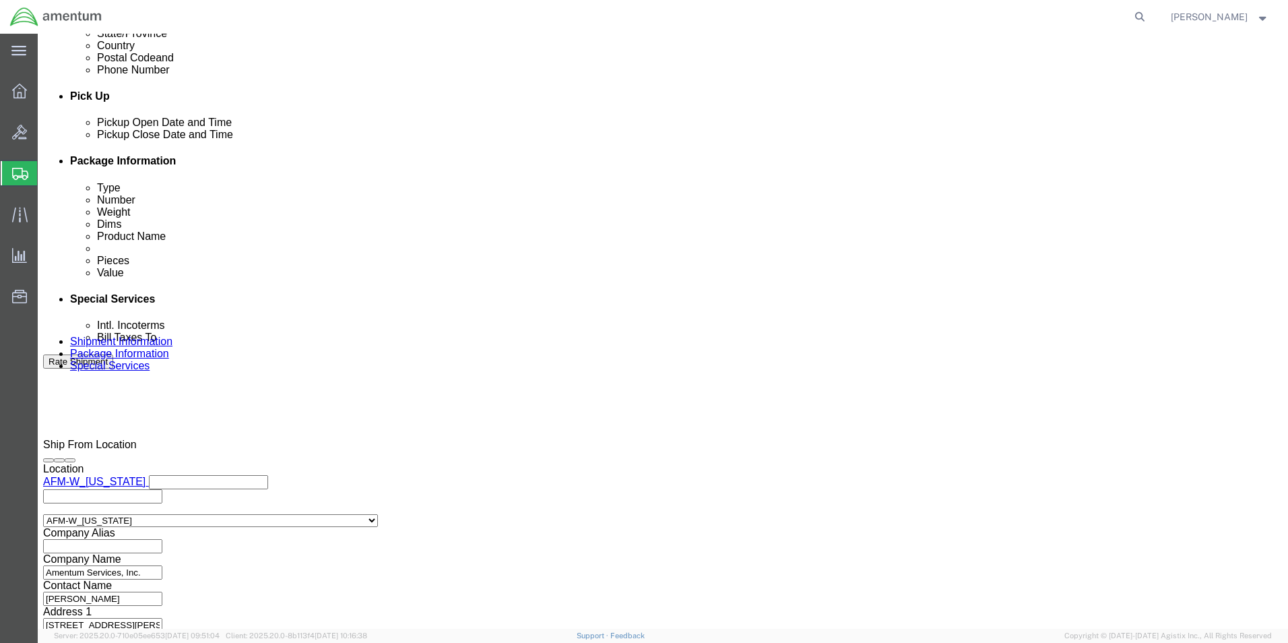
type input "4:00 PM"
click button "Apply"
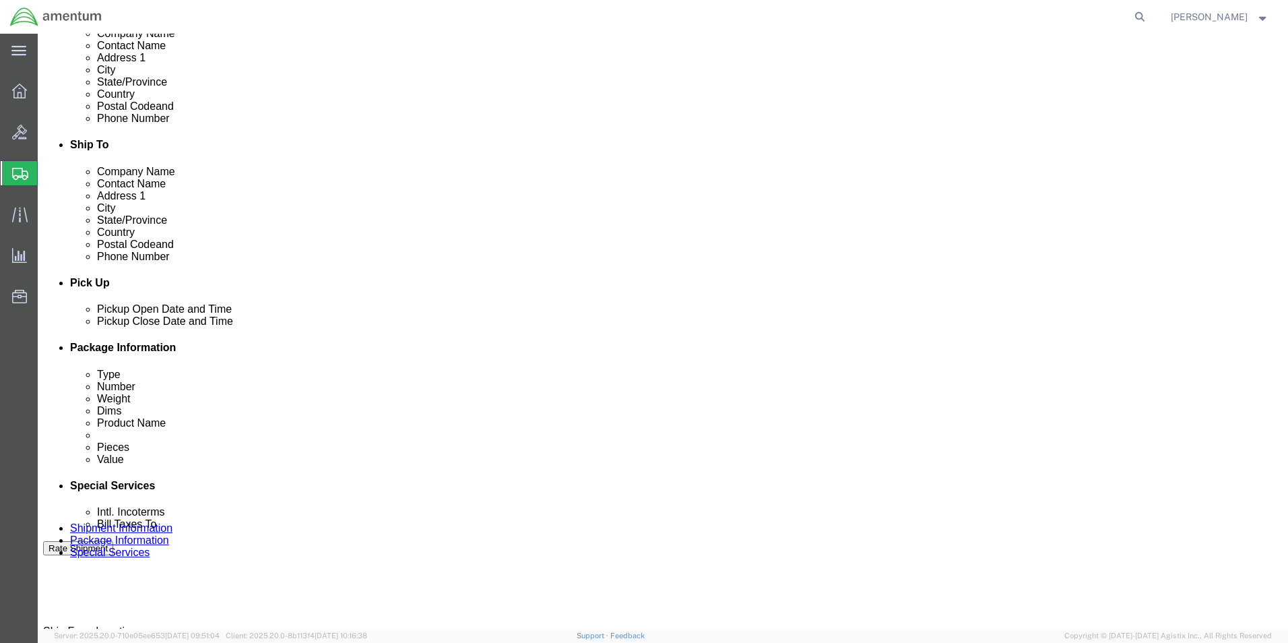
scroll to position [360, 0]
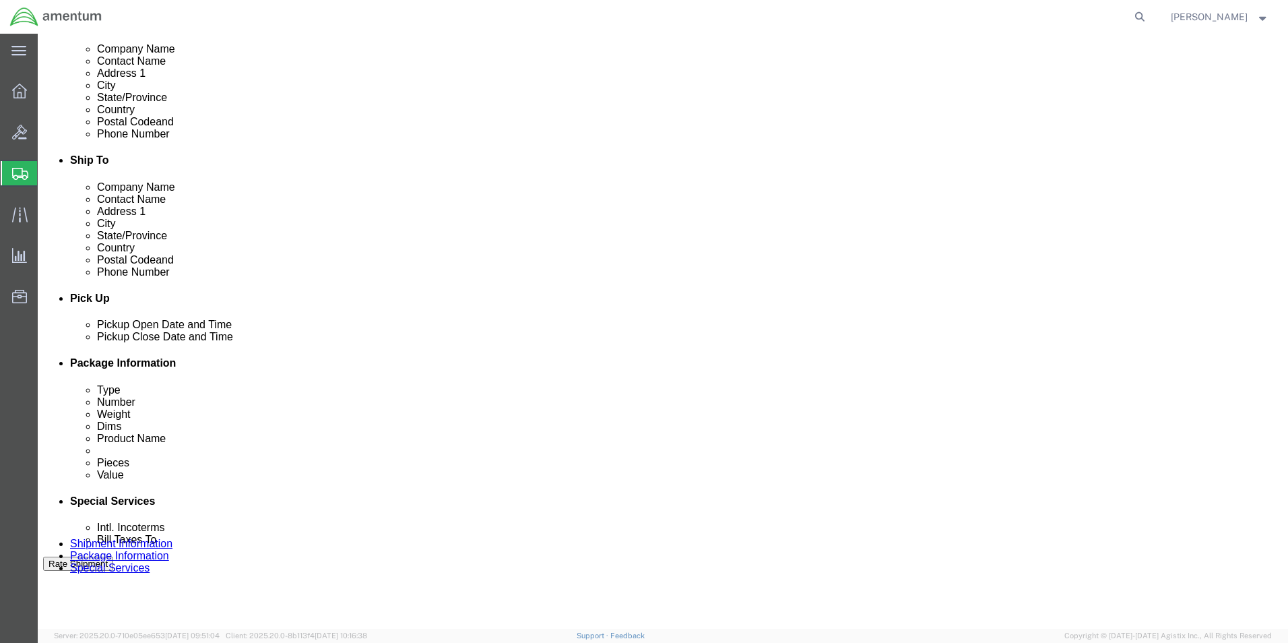
click button "Rate Shipment"
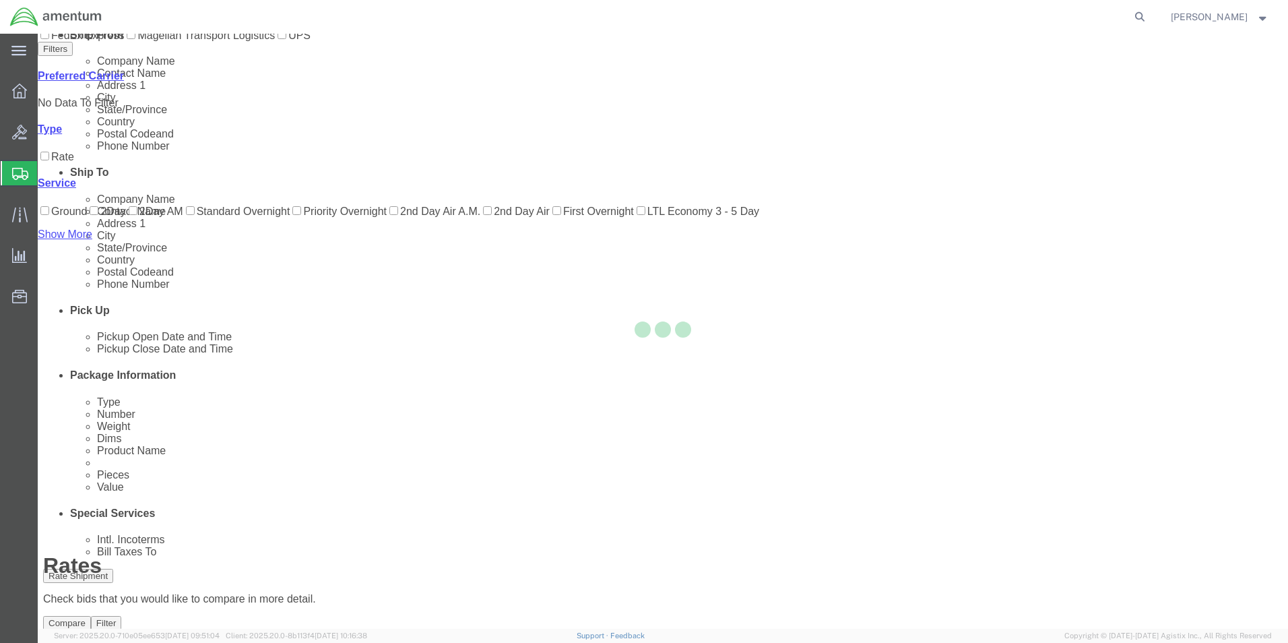
scroll to position [0, 0]
